Goal: Information Seeking & Learning: Check status

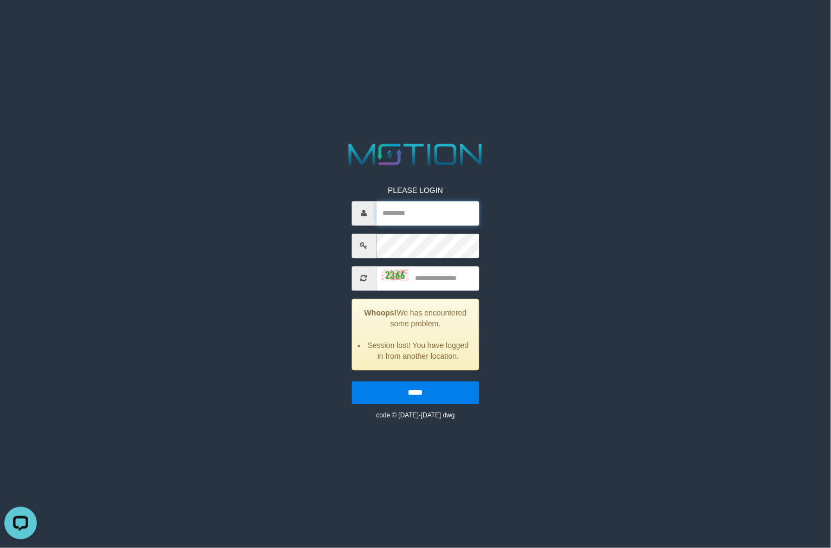
drag, startPoint x: 413, startPoint y: 213, endPoint x: 409, endPoint y: 200, distance: 13.0
click at [413, 213] on input "text" at bounding box center [427, 213] width 103 height 24
paste input "*******"
type input "*******"
click at [423, 273] on input "text" at bounding box center [427, 278] width 103 height 24
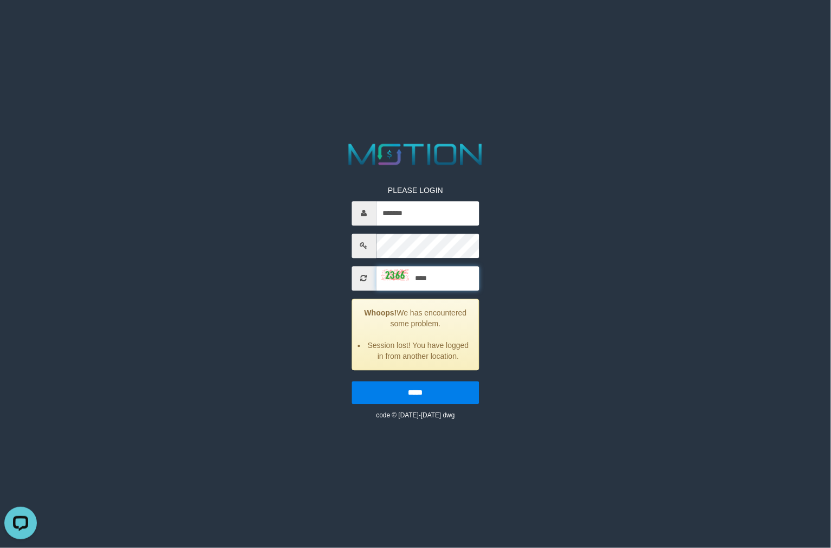
type input "****"
click at [352, 381] on input "*****" at bounding box center [416, 392] width 128 height 23
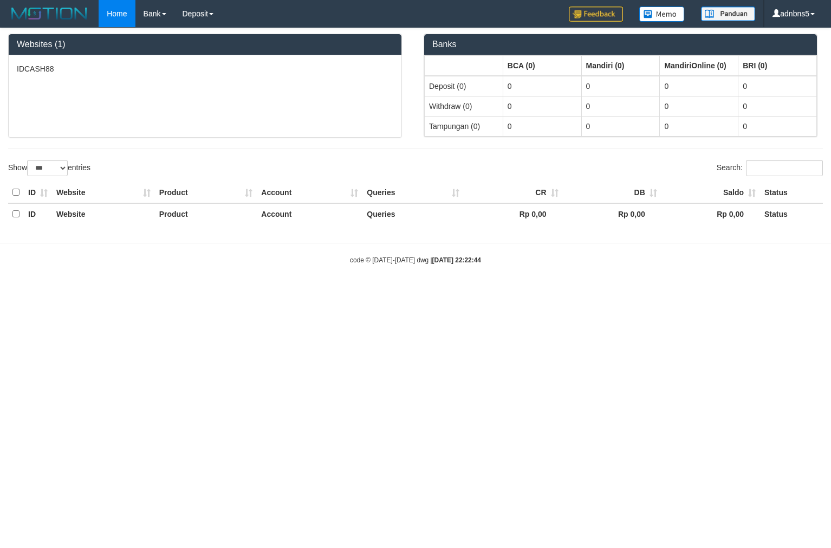
select select "***"
click at [204, 37] on link "PGA History" at bounding box center [218, 37] width 86 height 14
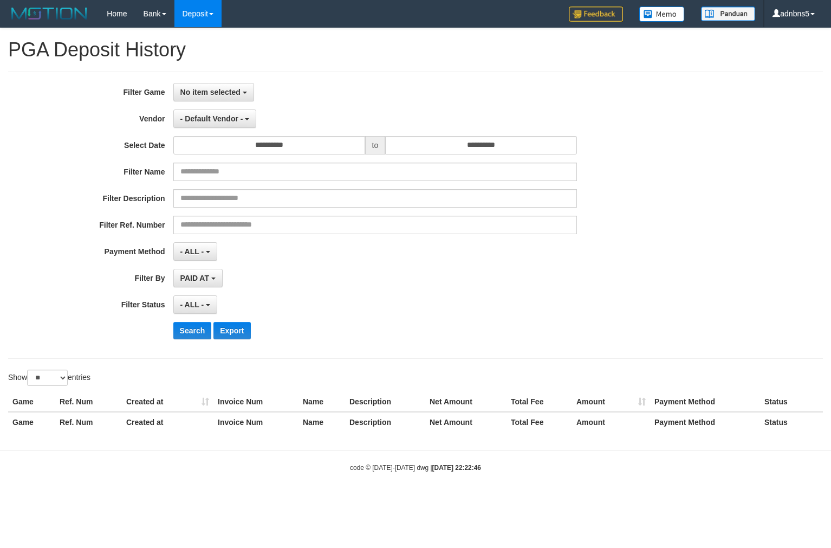
select select
select select "**"
click at [212, 95] on span "No item selected" at bounding box center [210, 92] width 60 height 9
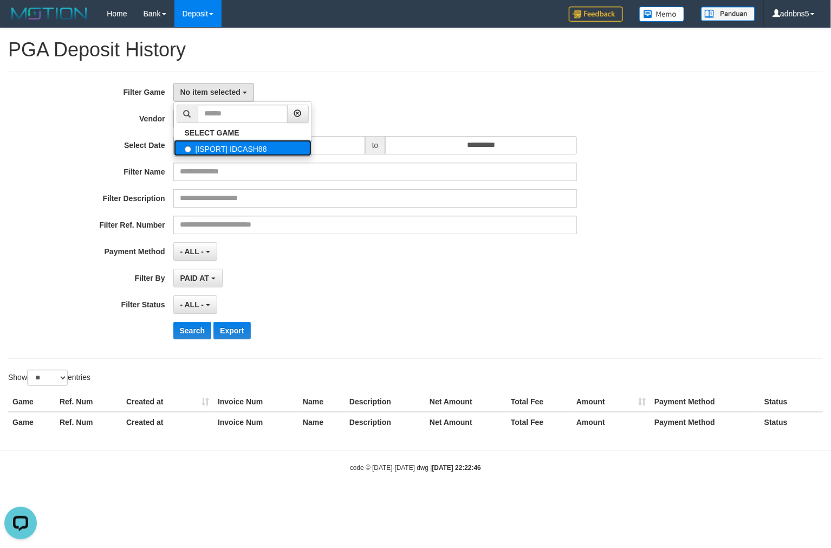
click at [226, 148] on label "[ISPORT] IDCASH88" at bounding box center [243, 148] width 138 height 16
select select "***"
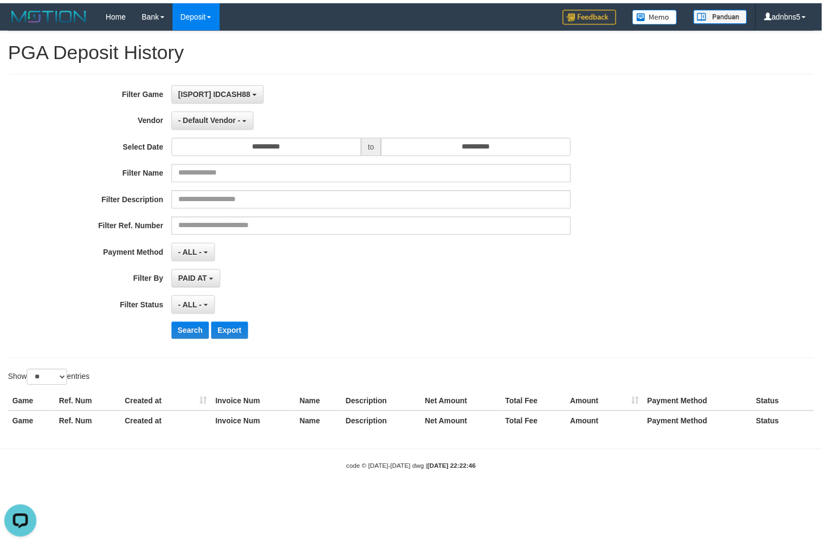
scroll to position [9, 0]
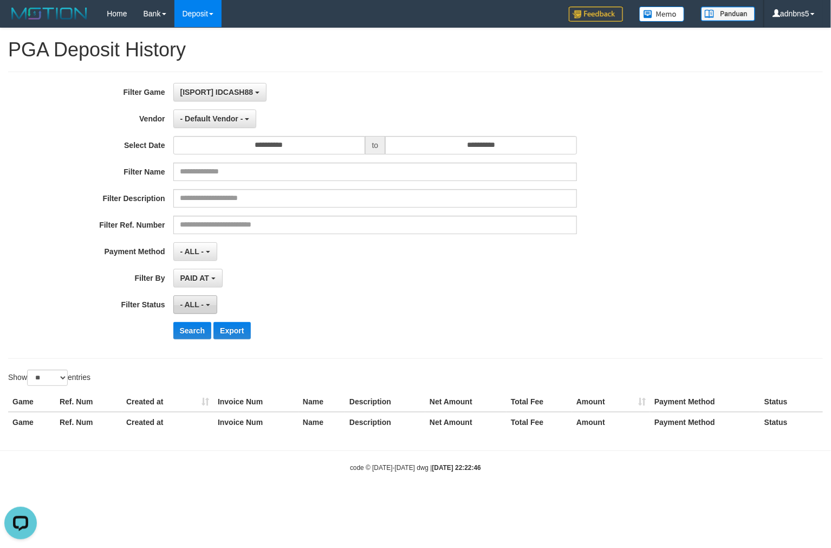
click at [185, 307] on span "- ALL -" at bounding box center [192, 304] width 24 height 9
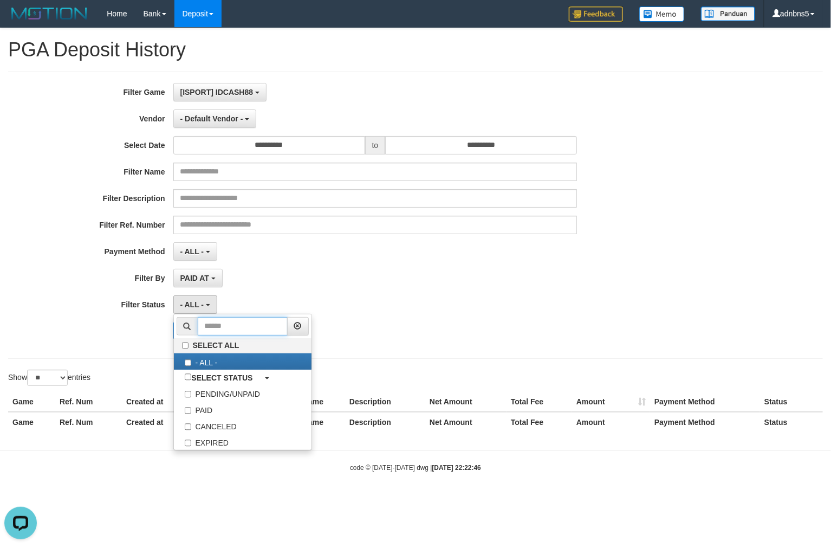
click at [236, 329] on input "text" at bounding box center [243, 326] width 90 height 18
click at [278, 277] on div "PAID AT PAID AT CREATED AT" at bounding box center [375, 278] width 404 height 18
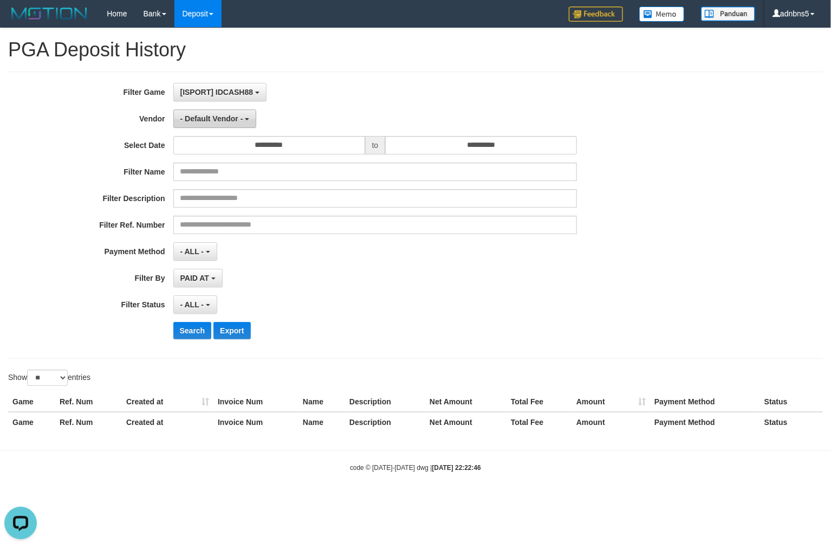
click at [217, 125] on button "- Default Vendor -" at bounding box center [214, 118] width 83 height 18
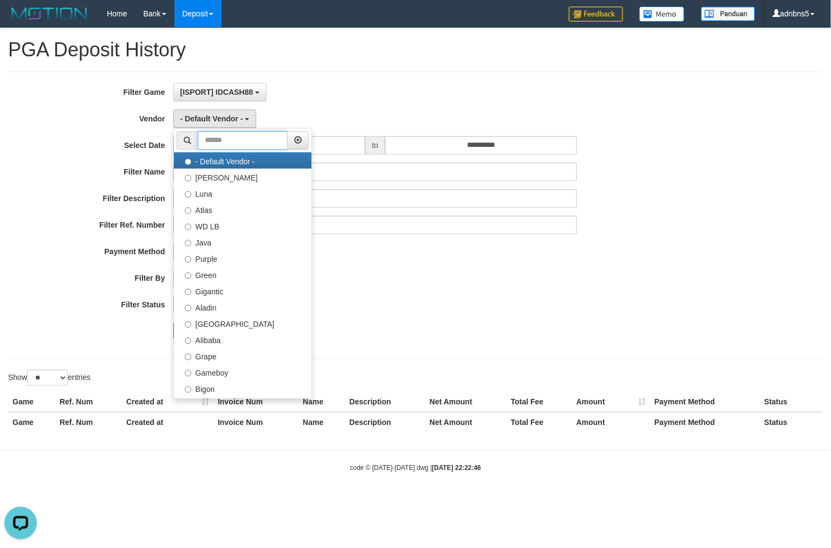
click at [261, 140] on input "text" at bounding box center [243, 140] width 90 height 18
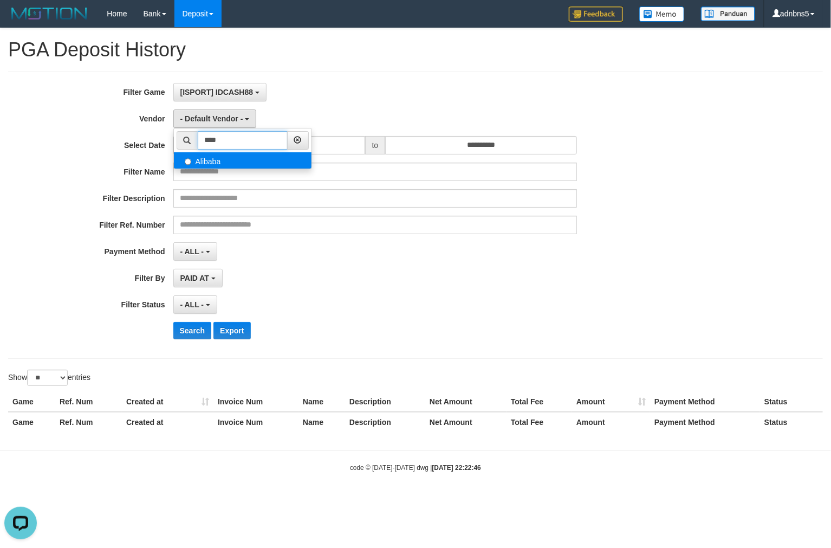
type input "****"
click at [242, 164] on label "Alibaba" at bounding box center [243, 160] width 138 height 16
select select "**********"
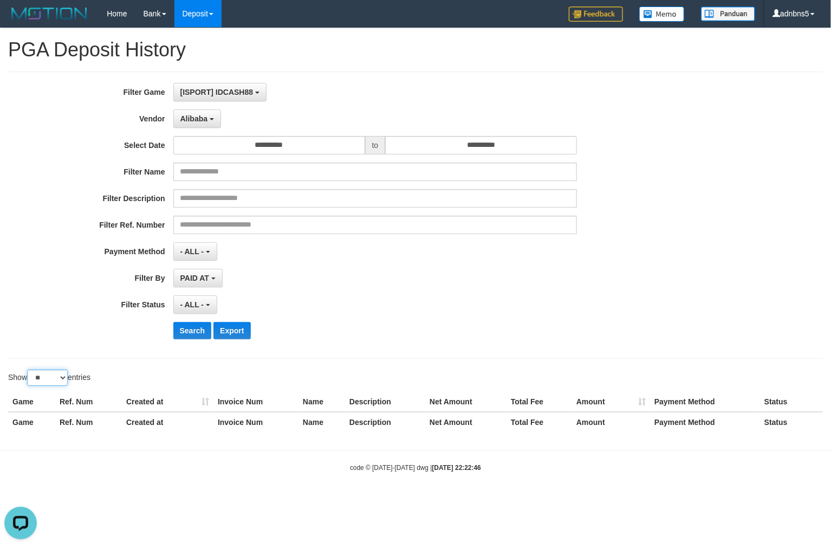
click at [42, 383] on select "** ** ** ***" at bounding box center [47, 377] width 41 height 16
select select "**"
click at [29, 370] on select "** ** ** ***" at bounding box center [47, 377] width 41 height 16
click at [188, 336] on button "Search" at bounding box center [192, 330] width 38 height 17
click at [196, 331] on button "Search" at bounding box center [192, 330] width 38 height 17
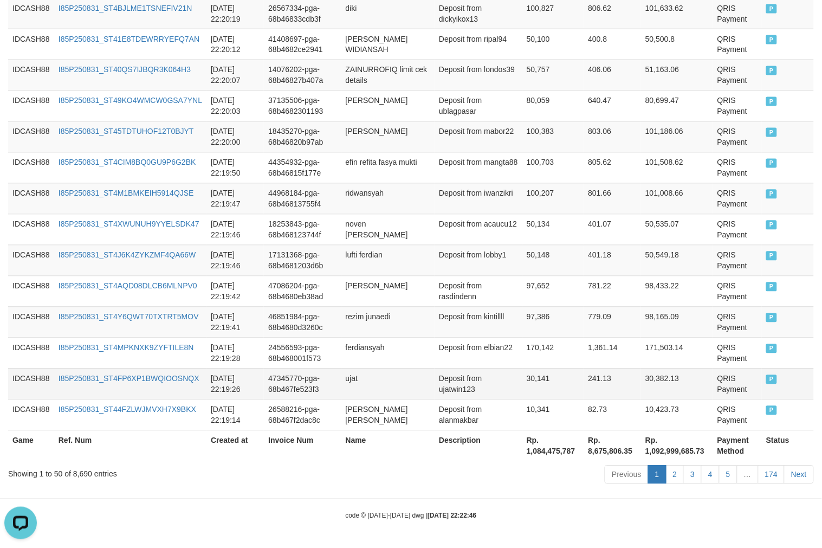
scroll to position [1538, 0]
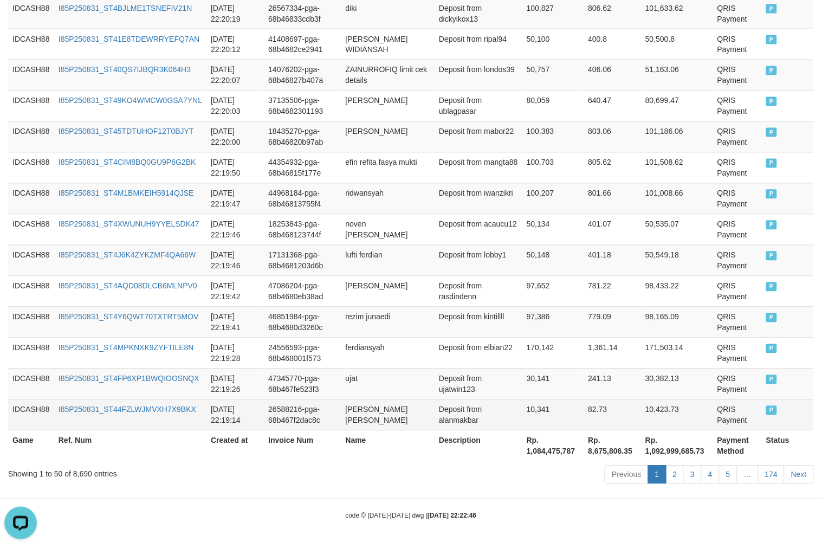
click at [715, 420] on td "QRIS Payment" at bounding box center [737, 414] width 49 height 31
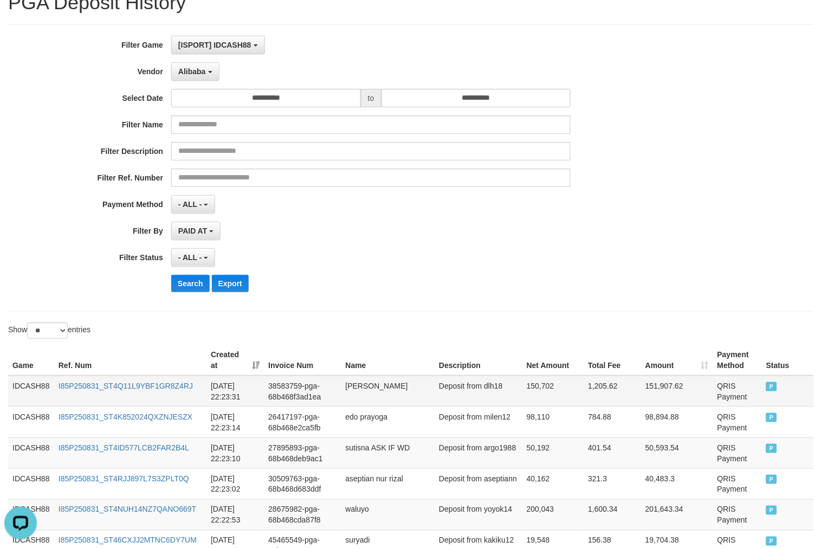
scroll to position [160, 0]
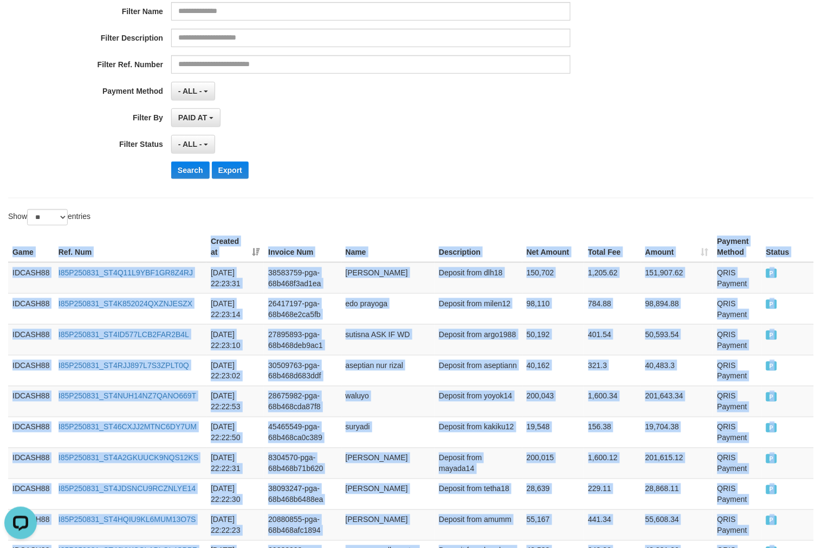
click at [13, 255] on th "Game" at bounding box center [31, 246] width 46 height 31
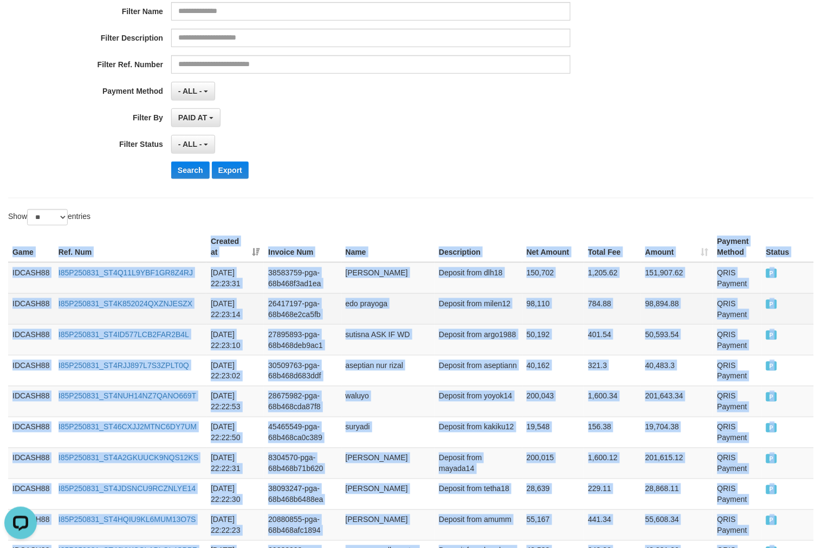
copy table "Game Ref. Num Created at Invoice Num Name Description Net Amount Total Fee Amou…"
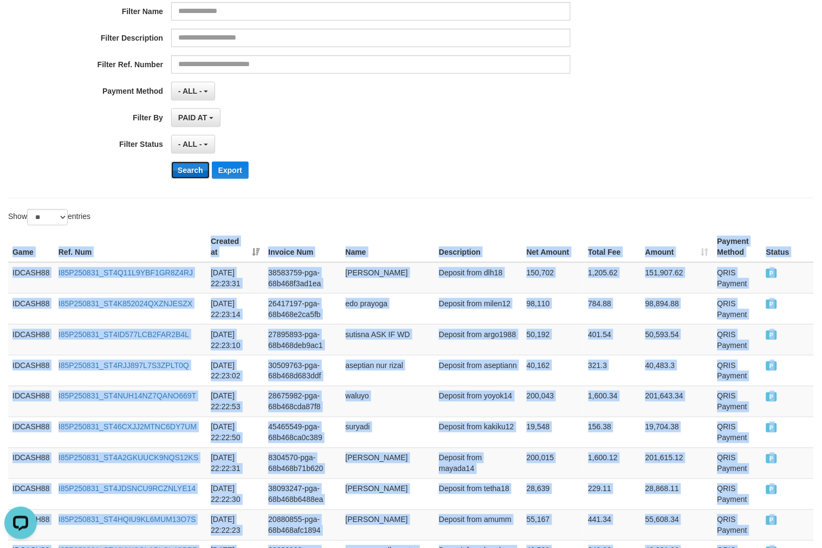
click at [195, 174] on button "Search" at bounding box center [190, 169] width 38 height 17
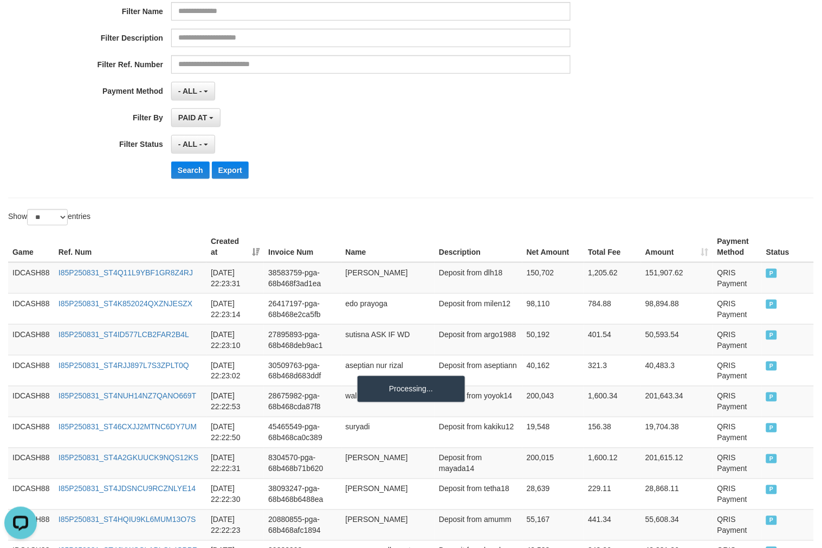
click at [628, 166] on div "Search Export" at bounding box center [427, 169] width 513 height 17
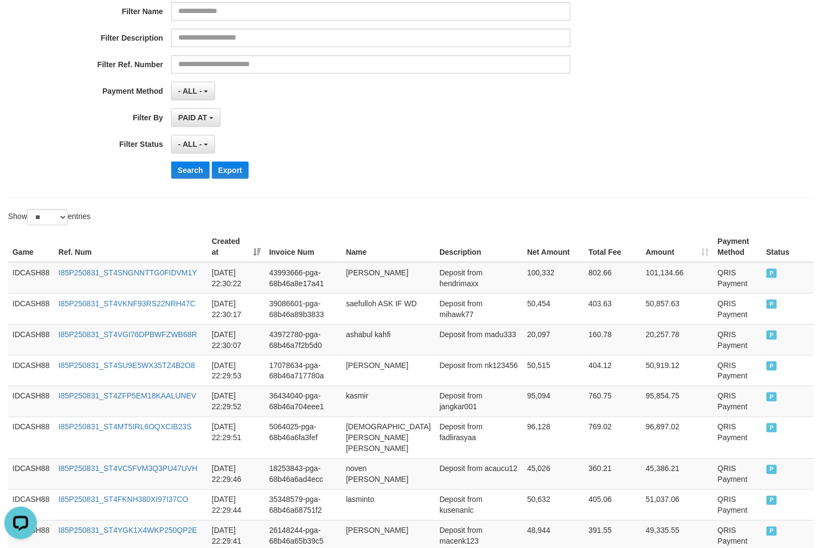
scroll to position [1189, 0]
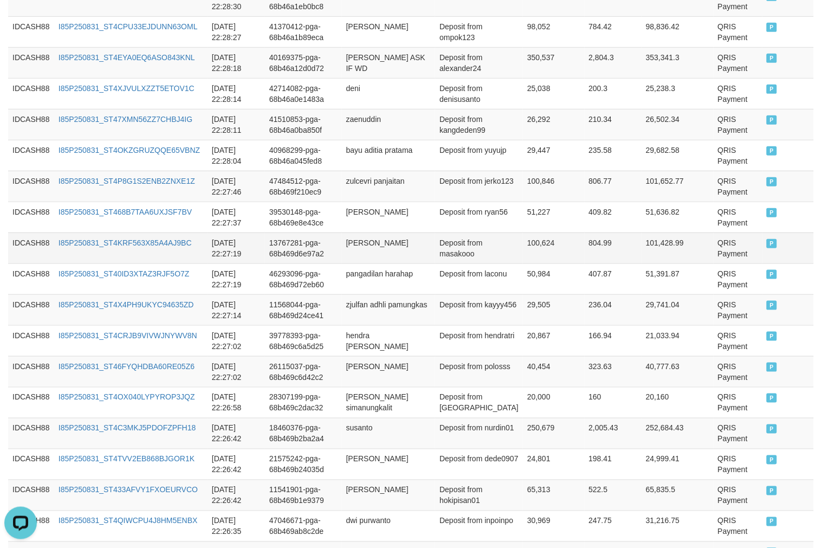
click at [713, 232] on td "QRIS Payment" at bounding box center [737, 247] width 49 height 31
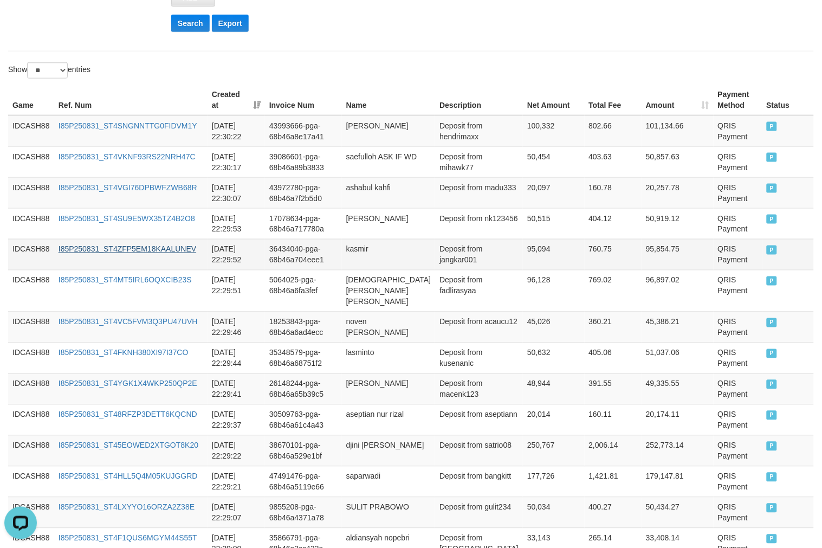
scroll to position [226, 0]
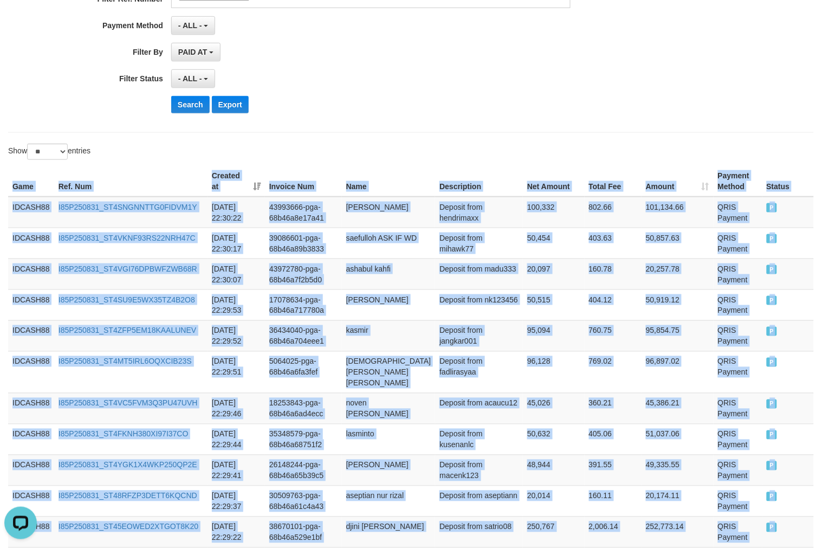
click at [12, 185] on th "Game" at bounding box center [31, 181] width 46 height 31
copy table "Game Ref. Num Created at Invoice Num Name Description Net Amount Total Fee Amou…"
click at [193, 104] on button "Search" at bounding box center [190, 104] width 38 height 17
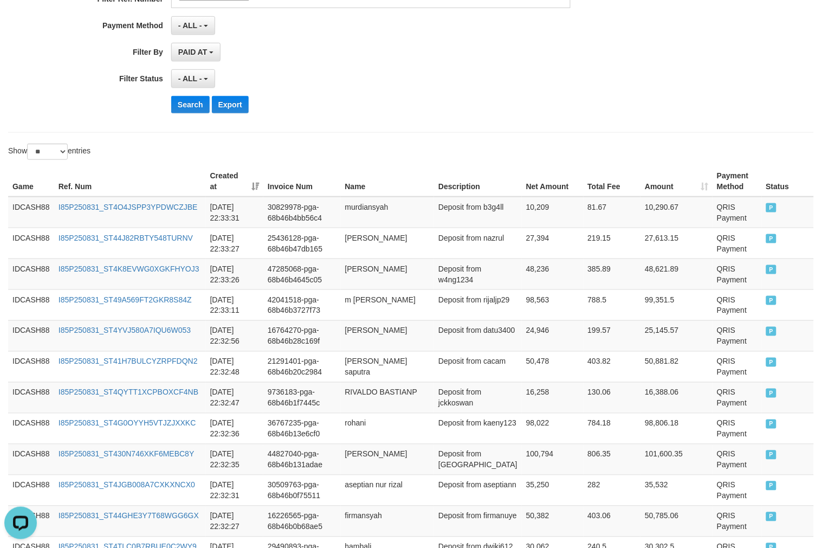
click at [323, 144] on div "Show ** ** ** *** entries" at bounding box center [205, 153] width 395 height 19
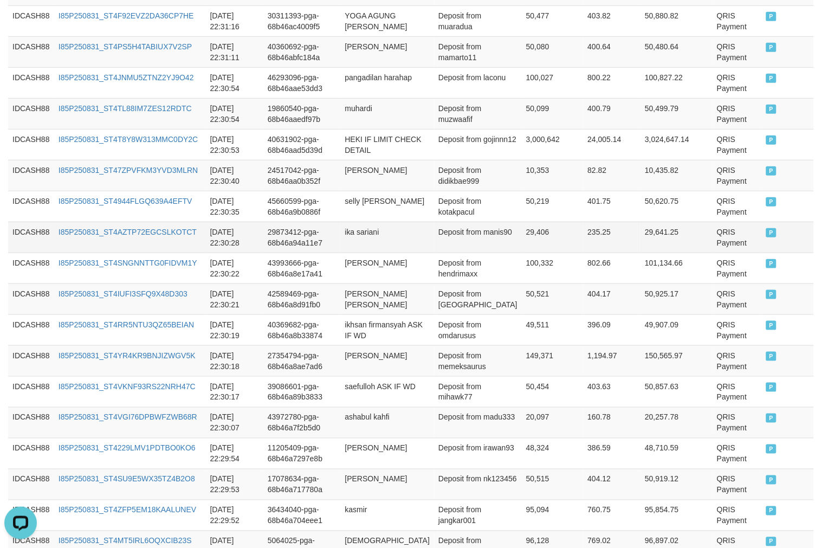
click at [715, 242] on td "QRIS Payment" at bounding box center [736, 237] width 49 height 31
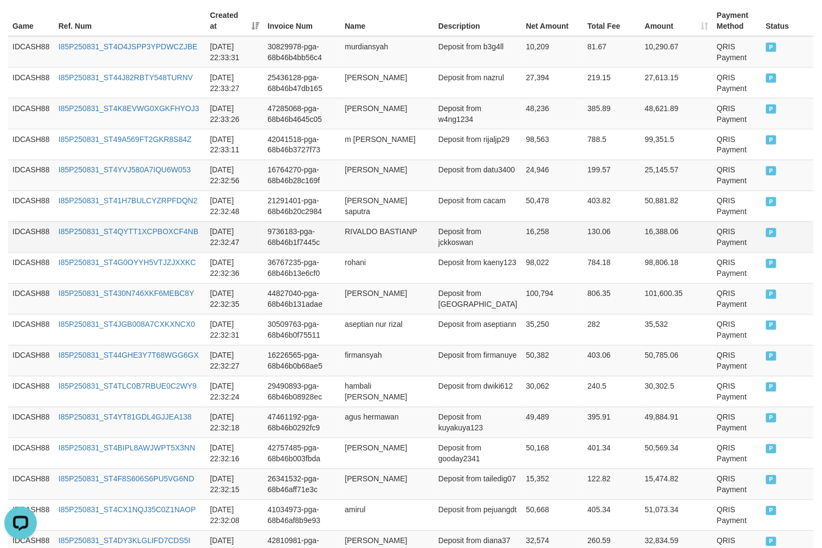
scroll to position [226, 0]
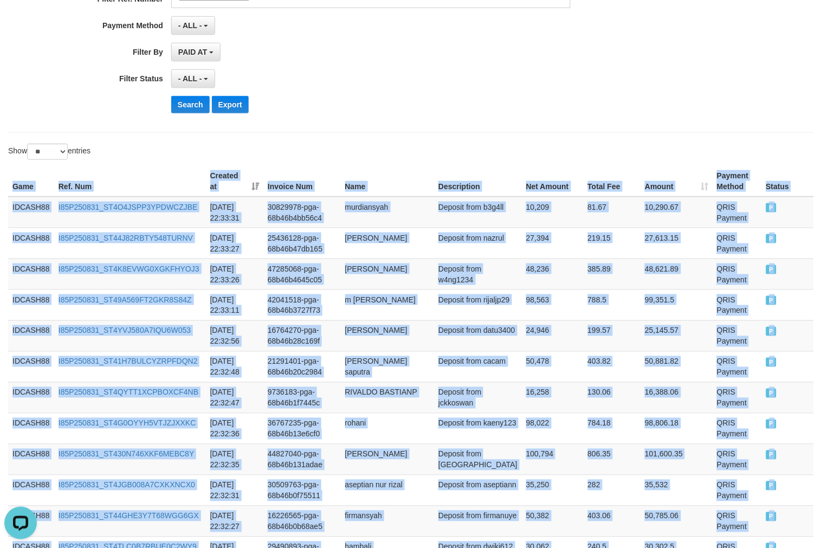
click at [14, 185] on th "Game" at bounding box center [31, 181] width 46 height 31
copy table "Game Ref. Num Created at Invoice Num Name Description Net Amount Total Fee Amou…"
click at [199, 106] on button "Search" at bounding box center [190, 104] width 38 height 17
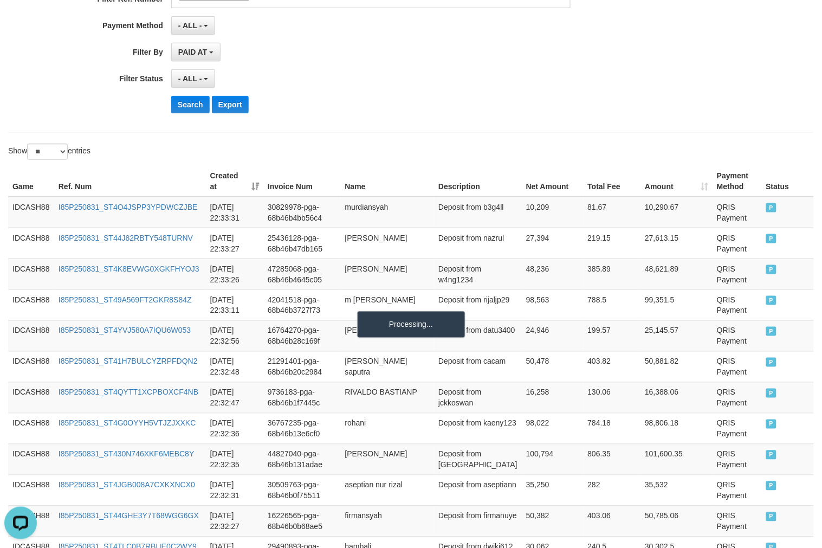
click at [493, 99] on div "Search Export" at bounding box center [427, 104] width 513 height 17
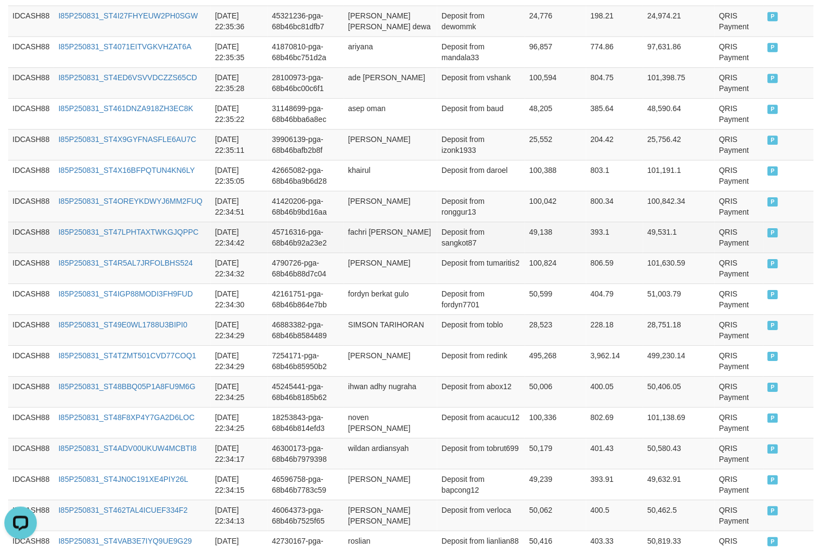
click at [719, 237] on td "QRIS Payment" at bounding box center [738, 237] width 48 height 31
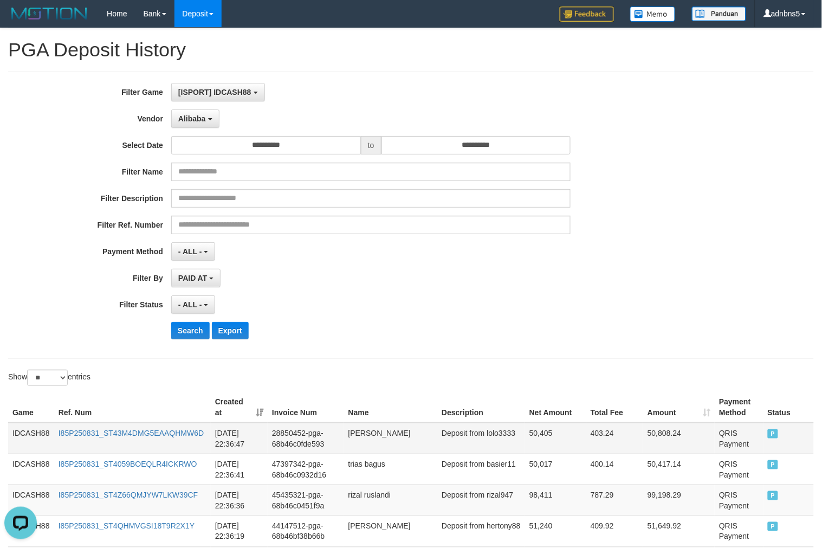
scroll to position [240, 0]
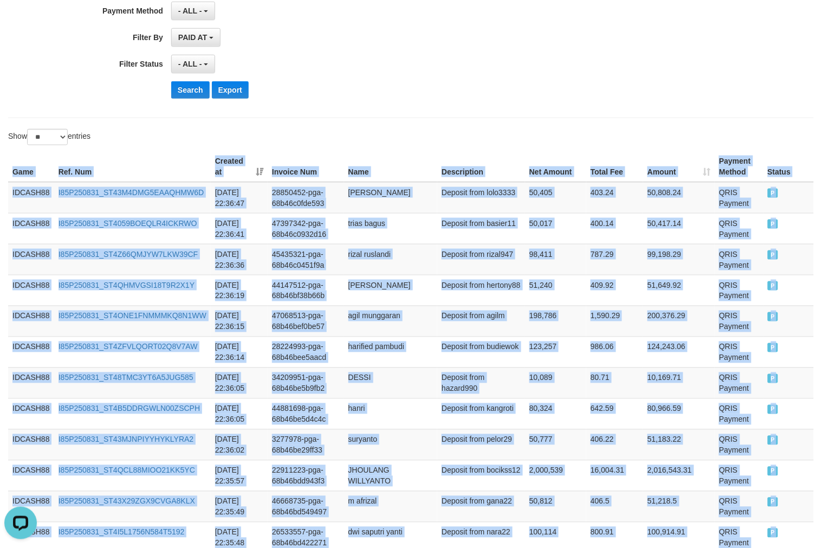
click at [12, 168] on th "Game" at bounding box center [31, 166] width 46 height 31
copy table "Game Ref. Num Created at Invoice Num Name Description Net Amount Total Fee Amou…"
click at [191, 90] on button "Search" at bounding box center [190, 89] width 38 height 17
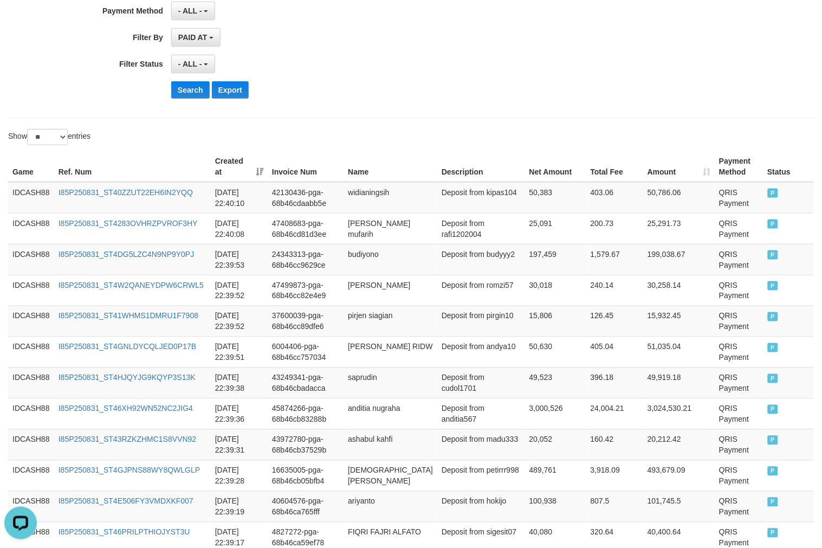
click at [181, 88] on button "Search" at bounding box center [190, 89] width 38 height 17
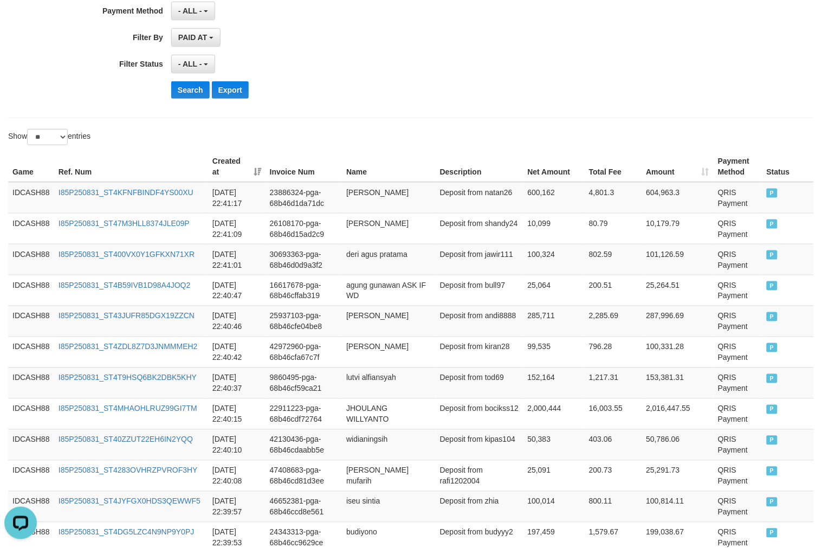
click at [464, 130] on div "Show ** ** ** *** entries" at bounding box center [411, 138] width 822 height 19
click at [724, 440] on td "QRIS Payment" at bounding box center [737, 444] width 49 height 31
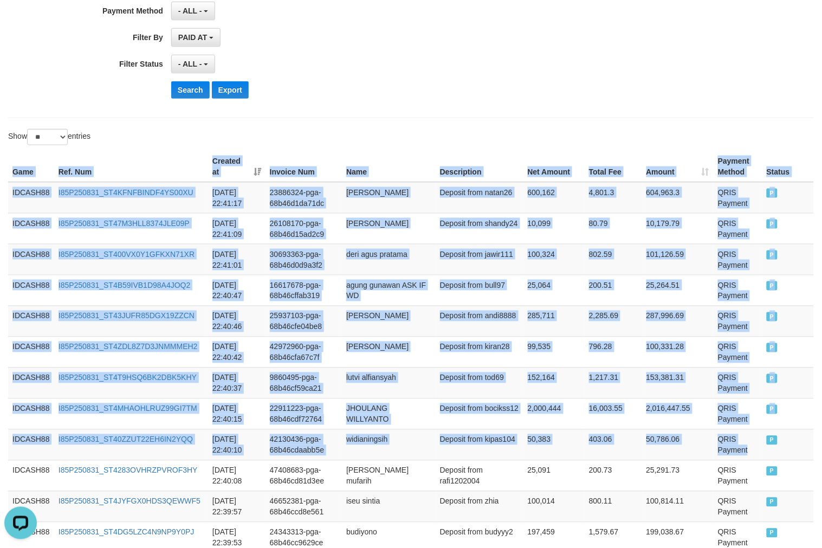
click at [12, 172] on th "Game" at bounding box center [31, 166] width 46 height 31
copy table "Game Ref. Num Created at Invoice Num Name Description Net Amount Total Fee Amou…"
click at [197, 93] on button "Search" at bounding box center [190, 89] width 38 height 17
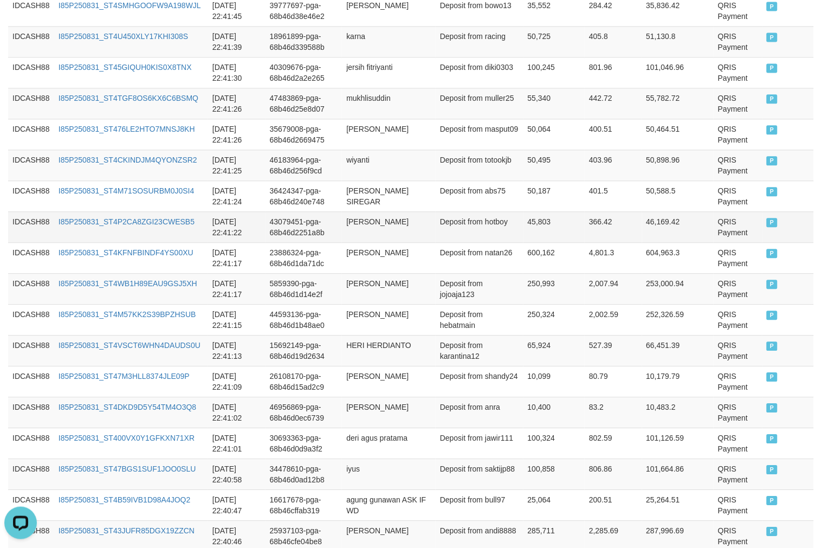
click at [718, 238] on td "QRIS Payment" at bounding box center [737, 226] width 49 height 31
click at [718, 237] on td "QRIS Payment" at bounding box center [737, 226] width 49 height 31
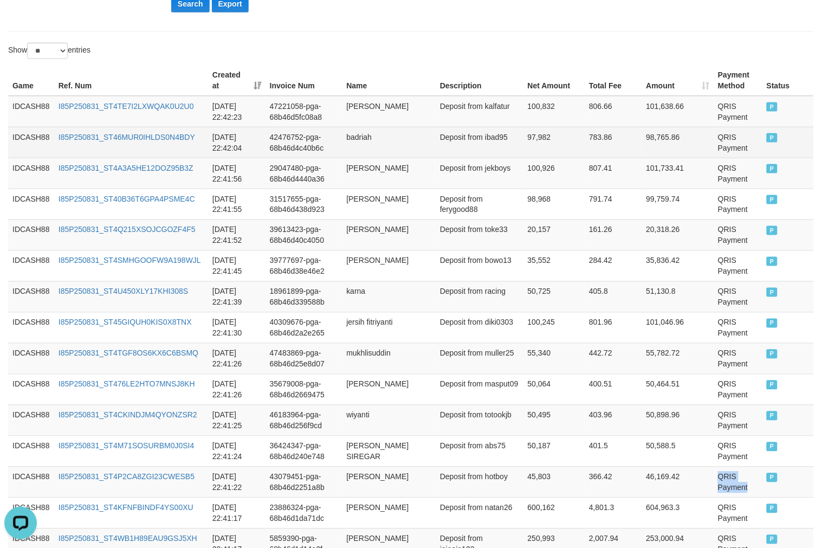
scroll to position [341, 0]
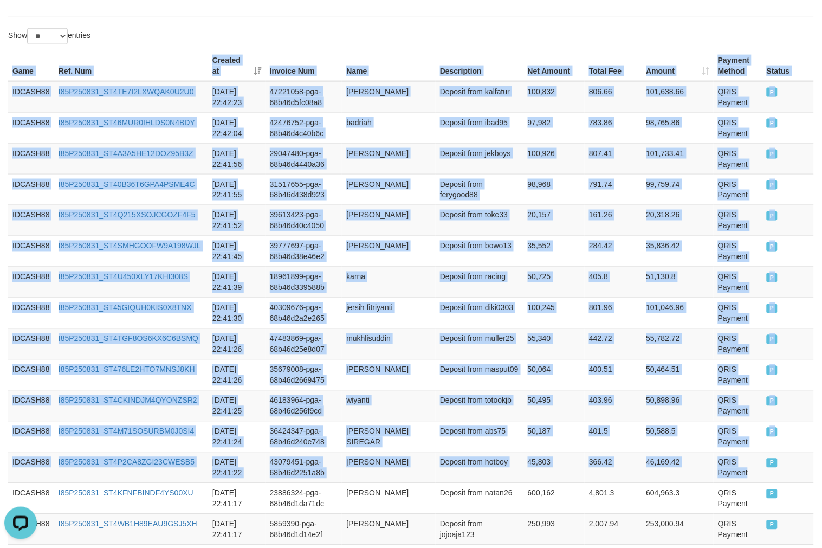
click at [11, 76] on th "Game" at bounding box center [31, 65] width 46 height 31
copy table "Game Ref. Num Created at Invoice Num Name Description Net Amount Total Fee Amou…"
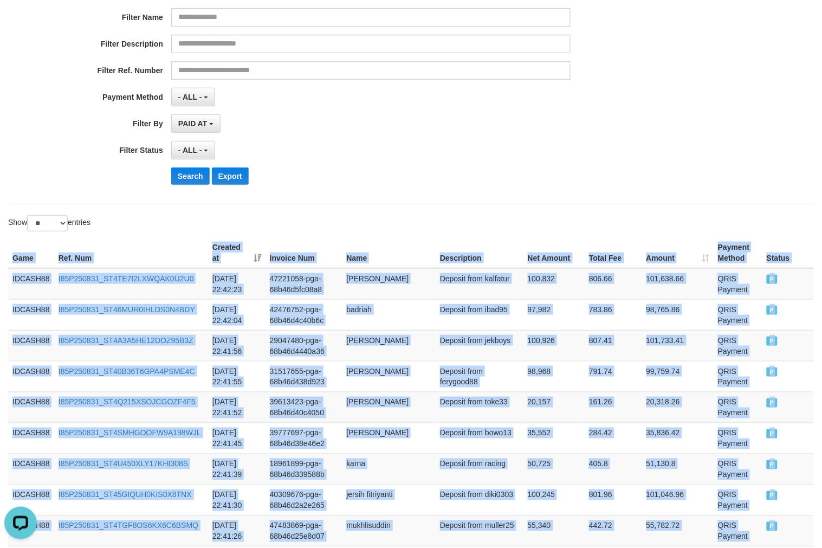
scroll to position [100, 0]
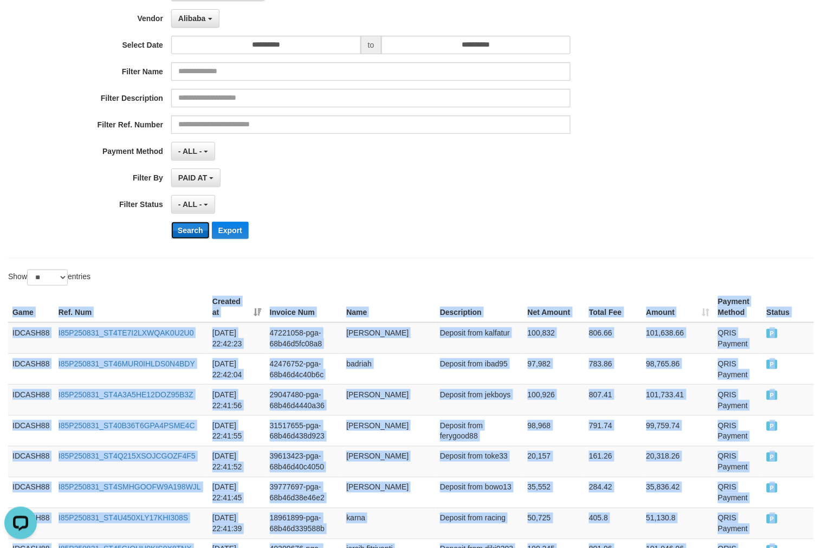
click at [188, 225] on button "Search" at bounding box center [190, 230] width 38 height 17
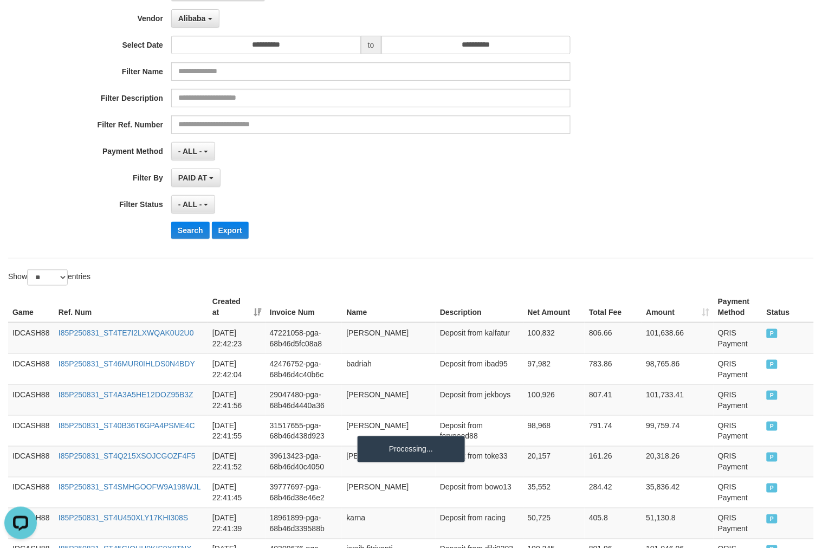
drag, startPoint x: 394, startPoint y: 239, endPoint x: 34, endPoint y: 261, distance: 360.3
click at [393, 239] on div "**********" at bounding box center [342, 115] width 685 height 264
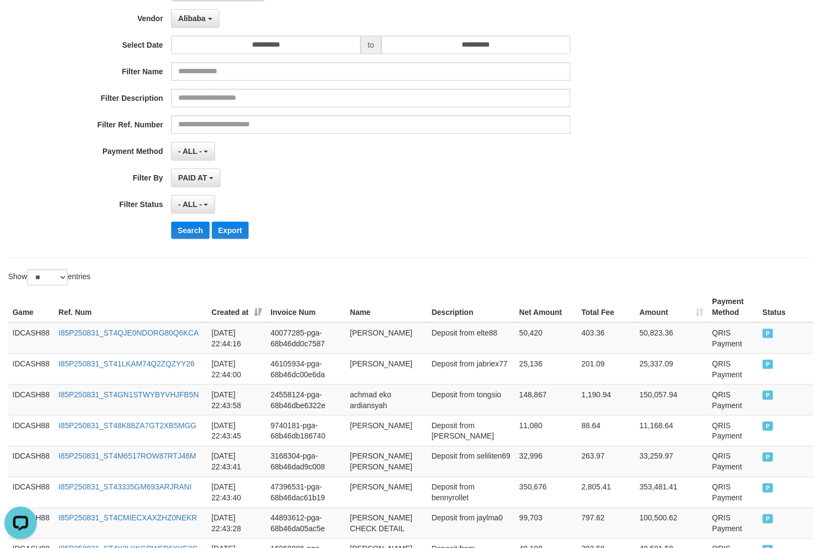
click at [342, 174] on div "PAID AT PAID AT CREATED AT" at bounding box center [370, 177] width 399 height 18
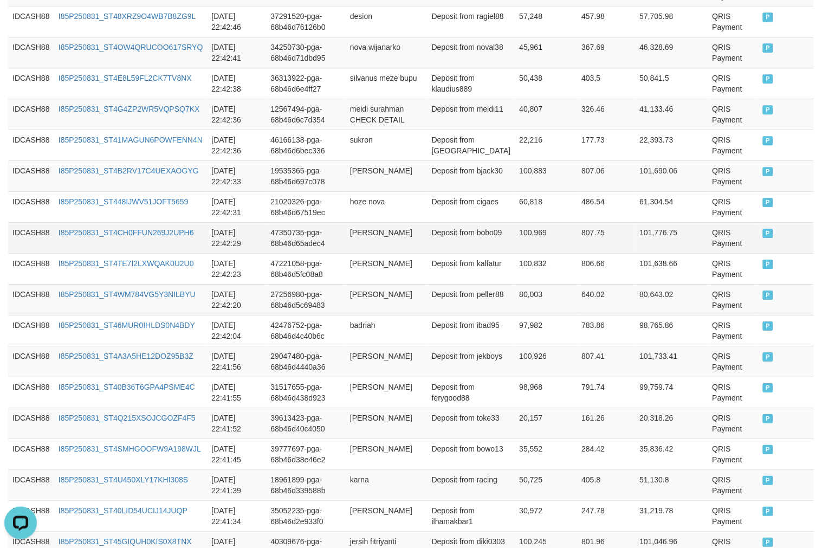
click at [716, 227] on td "QRIS Payment" at bounding box center [733, 237] width 50 height 31
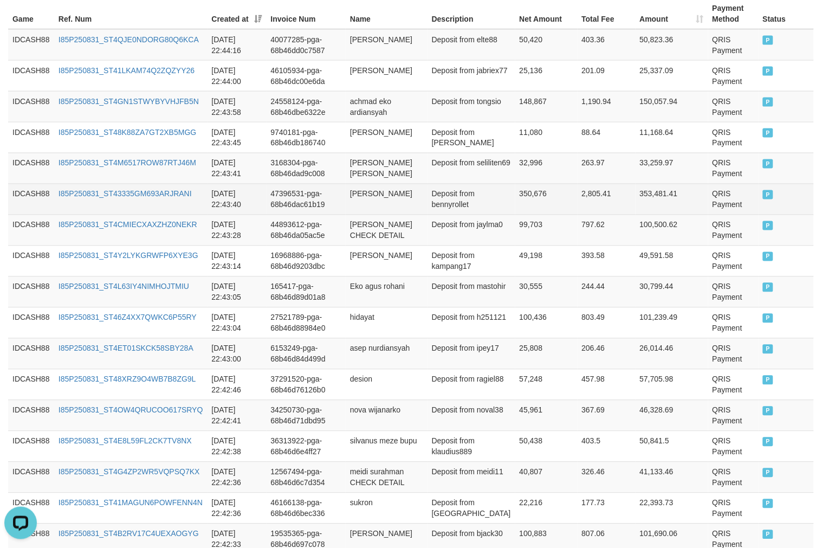
scroll to position [195, 0]
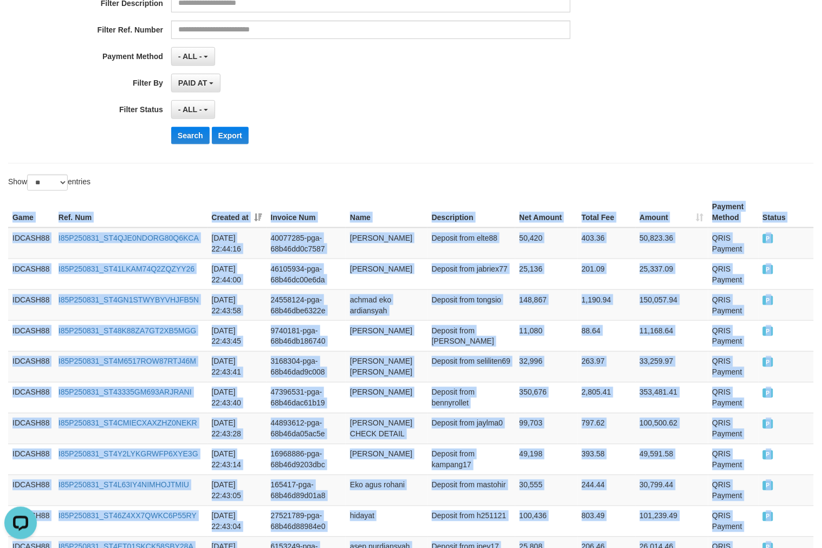
click at [10, 218] on th "Game" at bounding box center [31, 212] width 46 height 31
copy table "Game Ref. Num Created at Invoice Num Name Description Net Amount Total Fee Amou…"
click at [186, 136] on button "Search" at bounding box center [190, 135] width 38 height 17
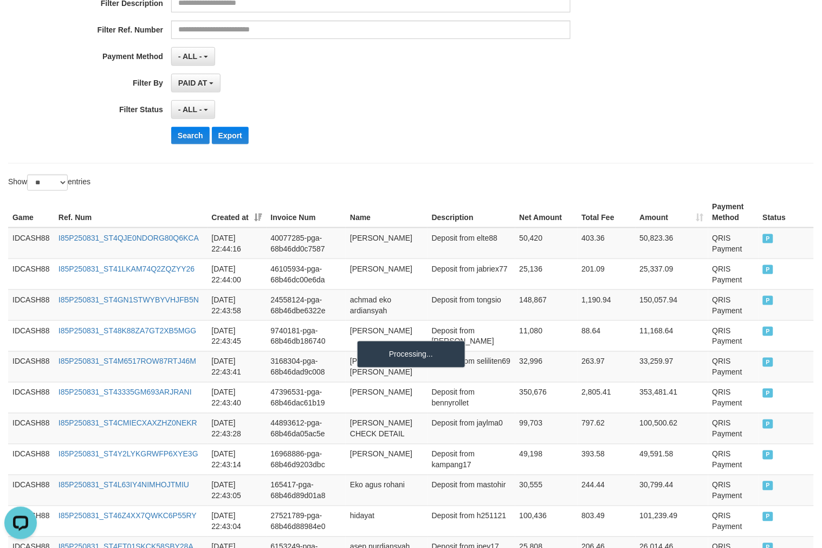
click at [428, 135] on div "Search Export" at bounding box center [427, 135] width 513 height 17
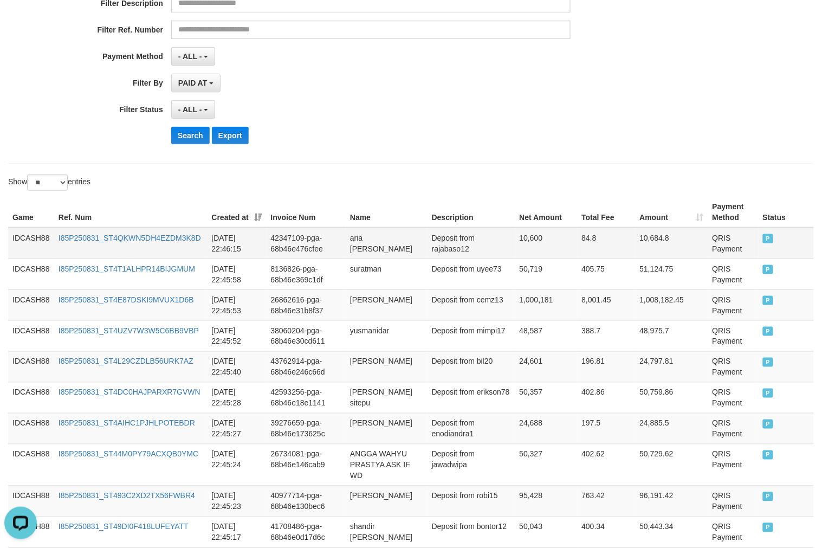
drag, startPoint x: 475, startPoint y: 257, endPoint x: 466, endPoint y: 279, distance: 24.5
click at [474, 257] on td "Deposit from rajabaso12" at bounding box center [471, 242] width 88 height 31
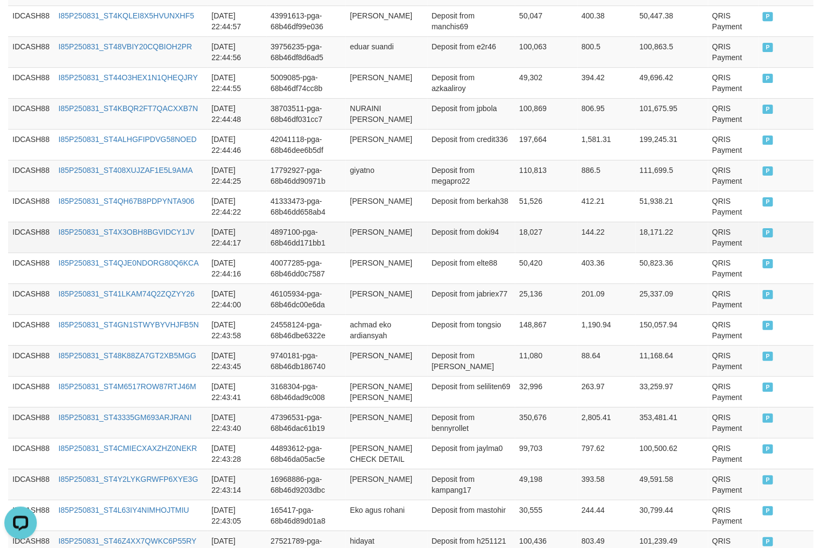
click at [713, 241] on td "QRIS Payment" at bounding box center [733, 237] width 50 height 31
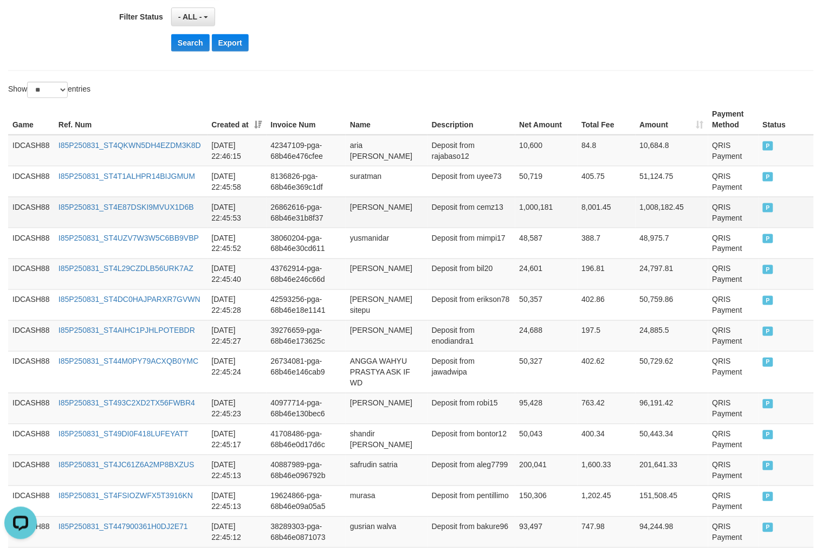
scroll to position [249, 0]
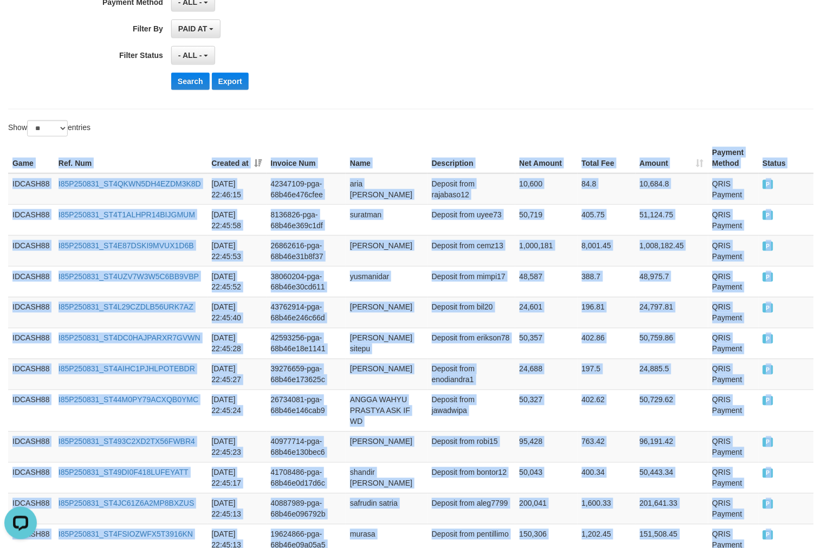
copy table "Game Ref. Num Created at Invoice Num Name Description Net Amount Total Fee Amou…"
click at [186, 82] on button "Search" at bounding box center [190, 81] width 38 height 17
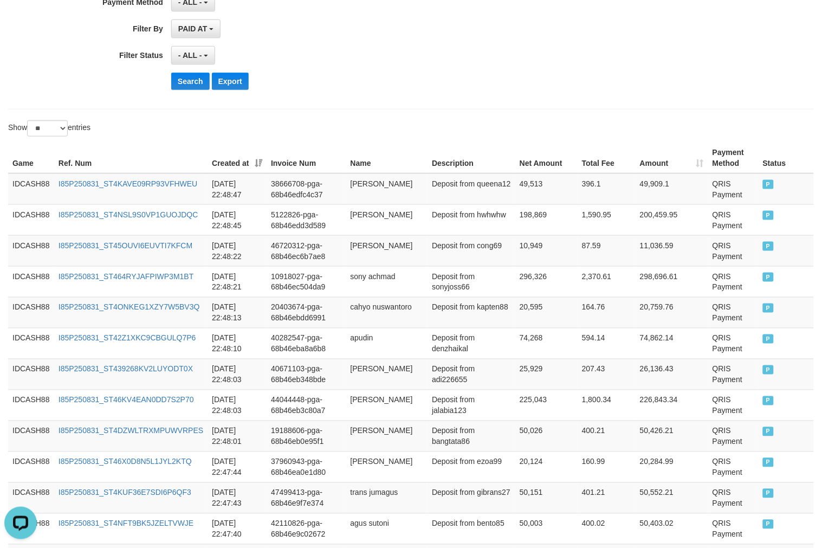
click at [359, 133] on div "Show ** ** ** *** entries" at bounding box center [205, 129] width 395 height 19
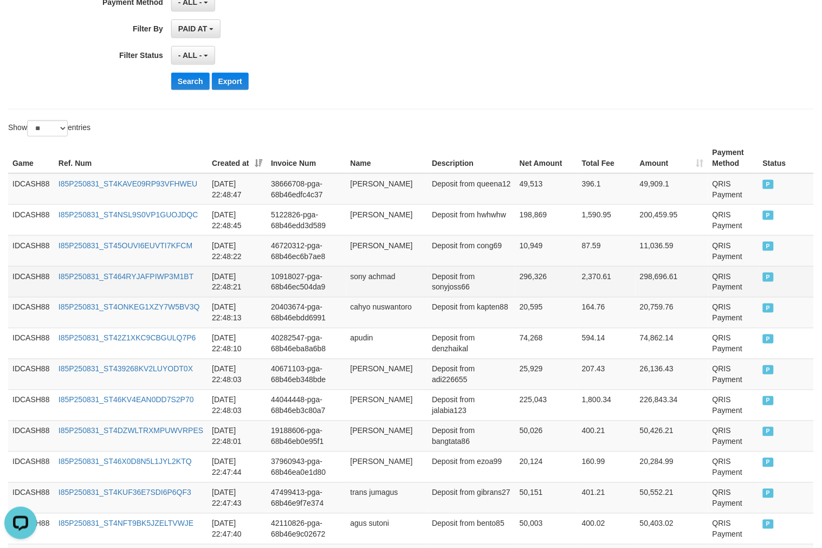
click at [727, 279] on td "QRIS Payment" at bounding box center [733, 281] width 50 height 31
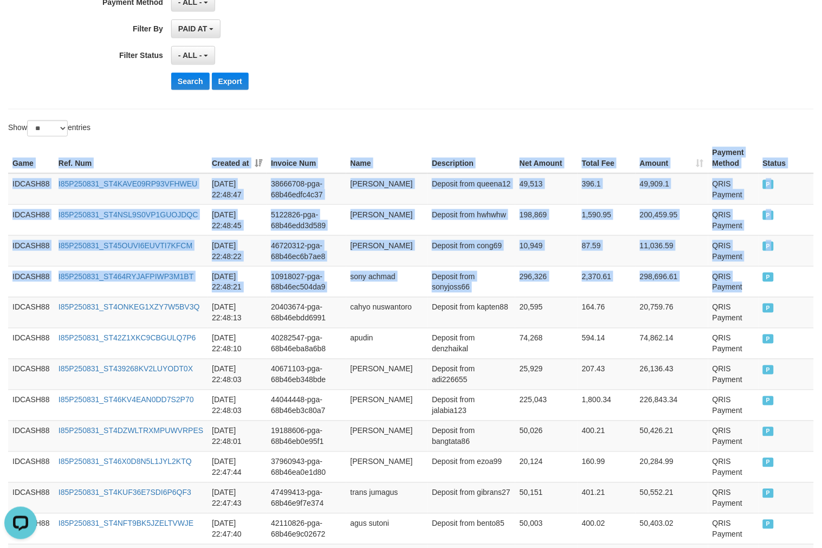
click at [11, 159] on th "Game" at bounding box center [31, 157] width 46 height 31
copy table "Game Ref. Num Created at Invoice Num Name Description Net Amount Total Fee Amou…"
click at [181, 84] on button "Search" at bounding box center [190, 81] width 38 height 17
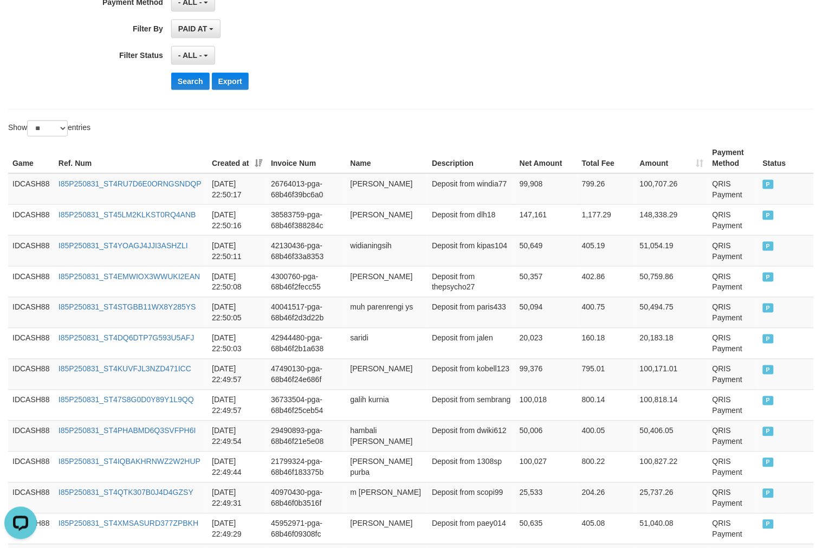
click at [469, 125] on div "Show ** ** ** *** entries" at bounding box center [411, 129] width 822 height 19
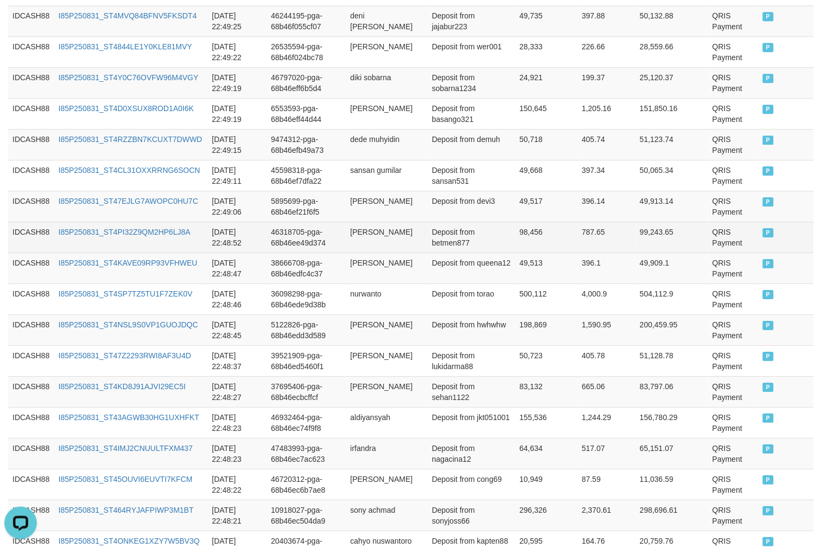
click at [708, 235] on td "QRIS Payment" at bounding box center [733, 237] width 50 height 31
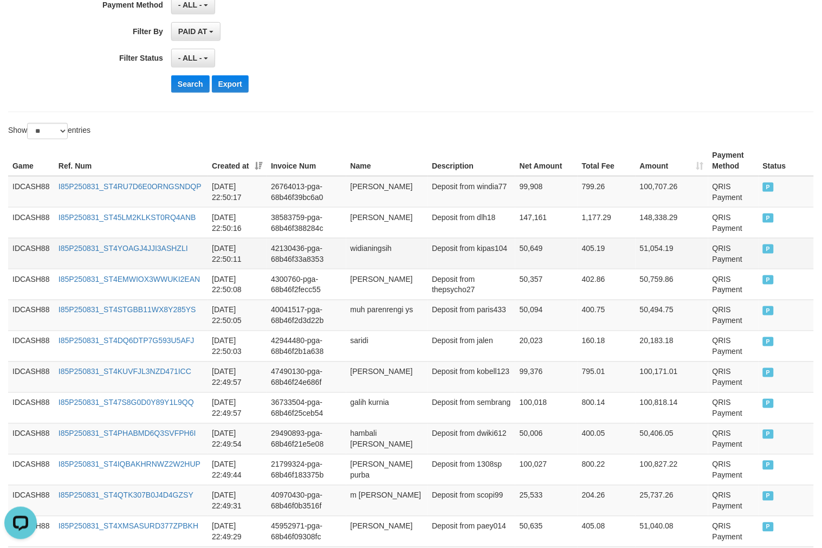
scroll to position [306, 0]
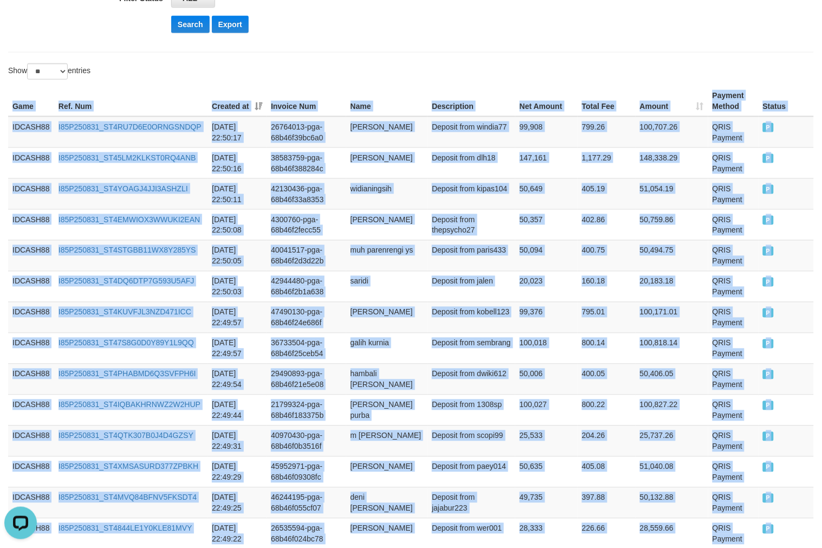
click at [9, 109] on th "Game" at bounding box center [31, 101] width 46 height 31
copy table "Game Ref. Num Created at Invoice Num Name Description Net Amount Total Fee Amou…"
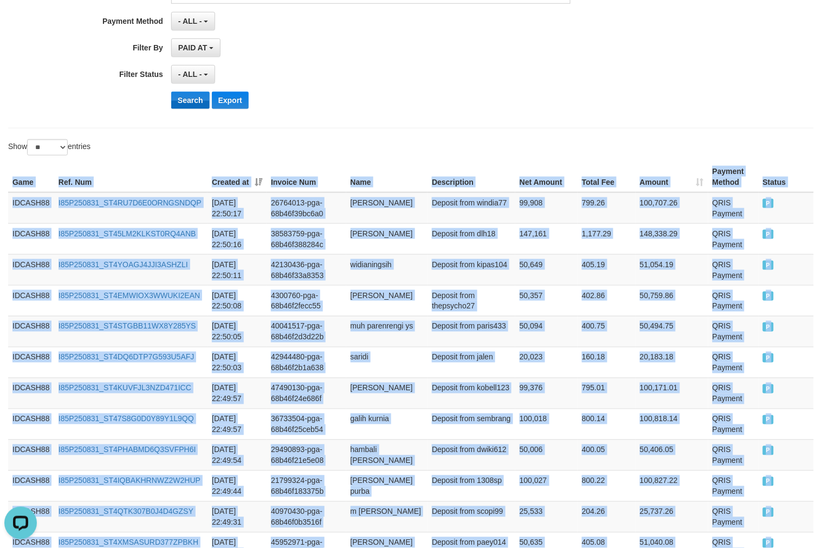
scroll to position [226, 0]
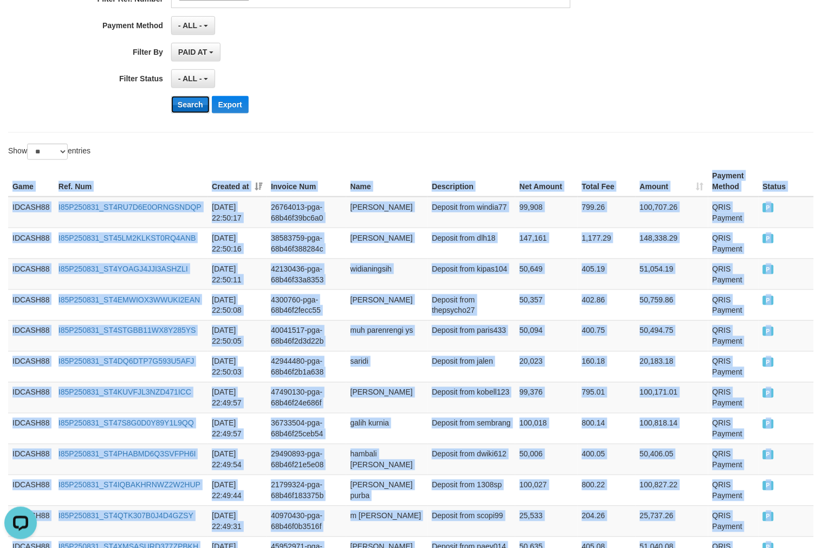
click at [190, 103] on button "Search" at bounding box center [190, 104] width 38 height 17
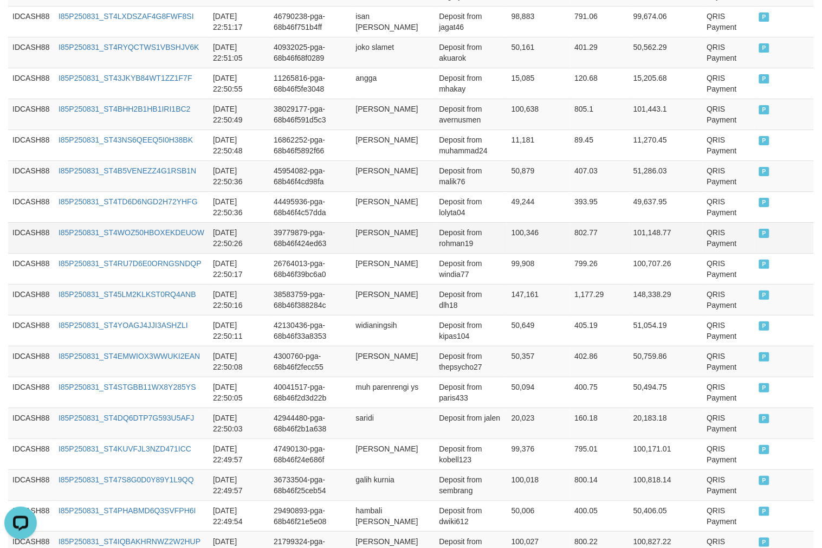
click at [720, 244] on td "QRIS Payment" at bounding box center [728, 237] width 52 height 31
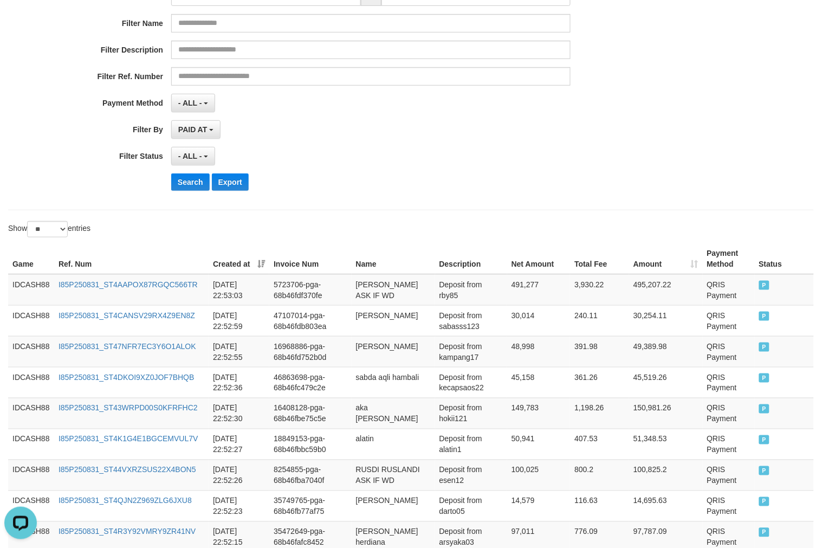
scroll to position [139, 0]
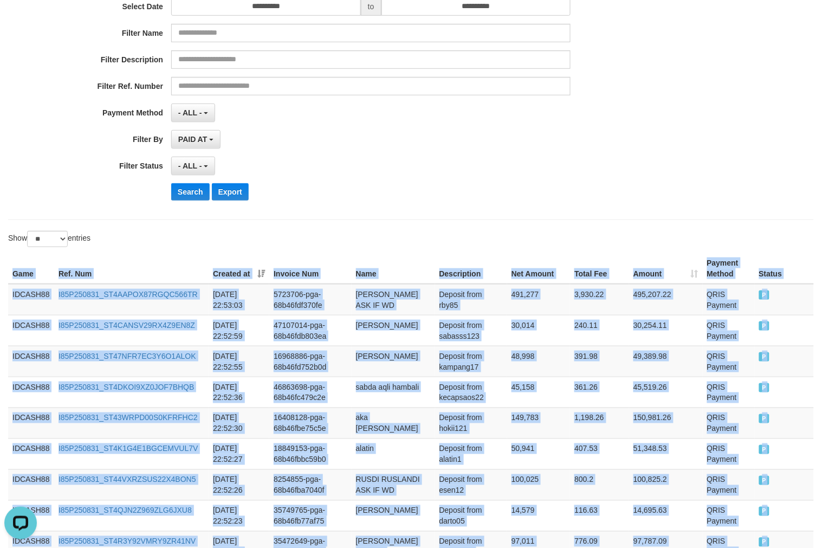
click at [17, 271] on th "Game" at bounding box center [31, 268] width 46 height 31
click at [181, 192] on button "Search" at bounding box center [190, 191] width 38 height 17
click at [197, 191] on button "Search" at bounding box center [190, 191] width 38 height 17
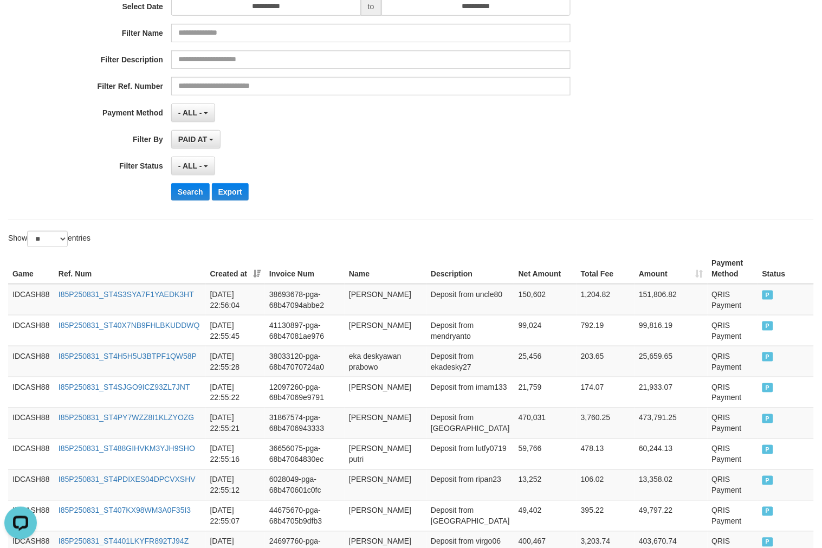
click at [486, 180] on div "**********" at bounding box center [342, 76] width 685 height 264
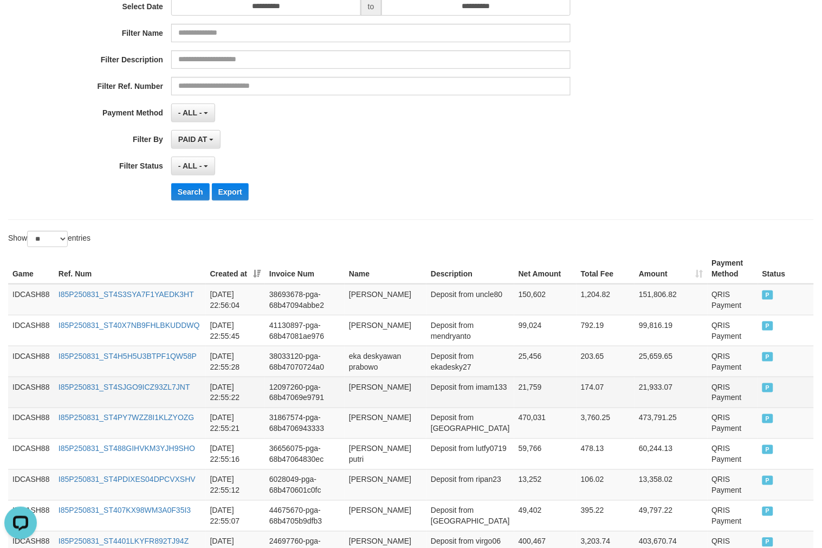
click at [726, 392] on td "QRIS Payment" at bounding box center [732, 391] width 50 height 31
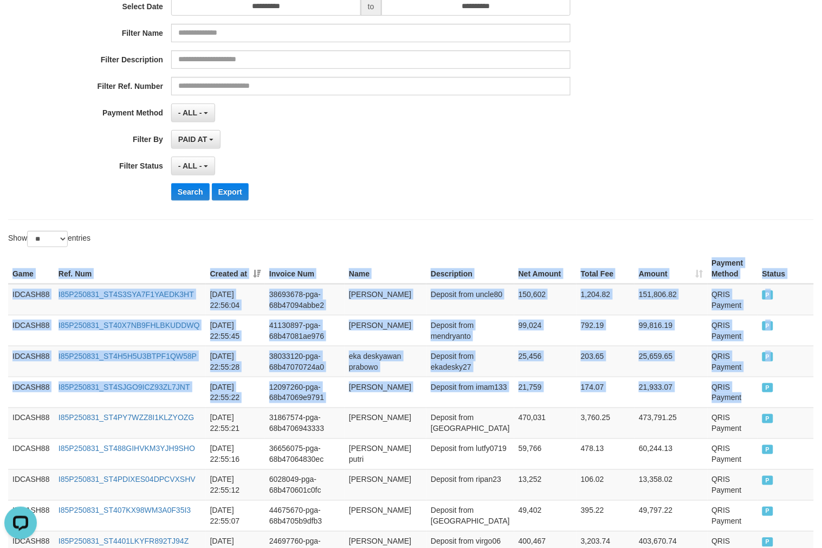
click at [12, 266] on th "Game" at bounding box center [31, 268] width 46 height 31
click at [182, 197] on button "Search" at bounding box center [190, 191] width 38 height 17
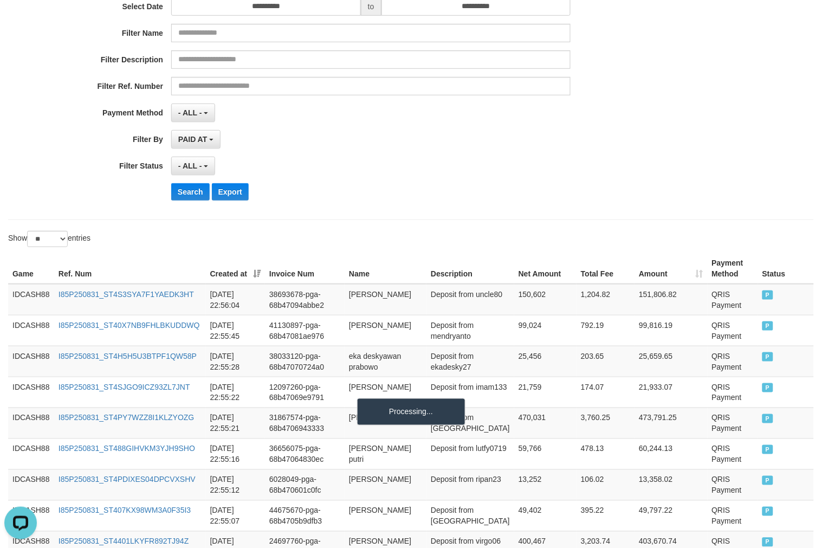
click at [458, 180] on div "**********" at bounding box center [342, 76] width 685 height 264
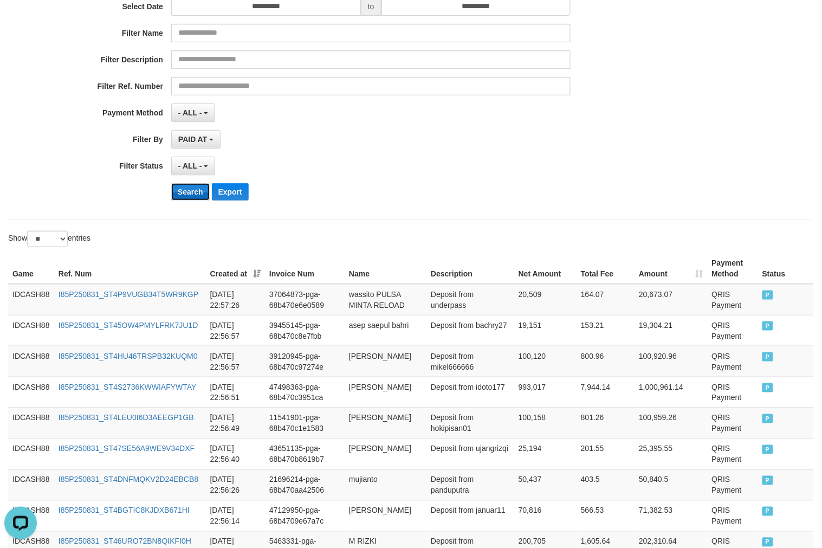
click at [195, 190] on button "Search" at bounding box center [190, 191] width 38 height 17
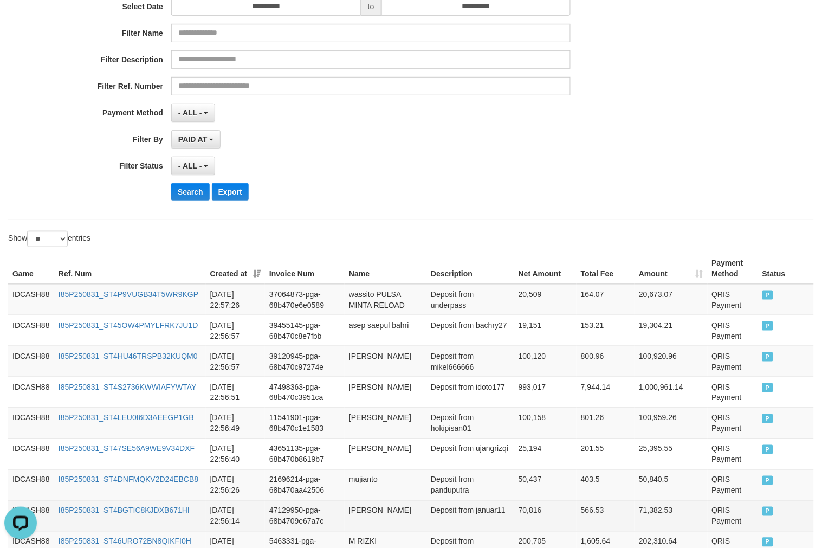
scroll to position [540, 0]
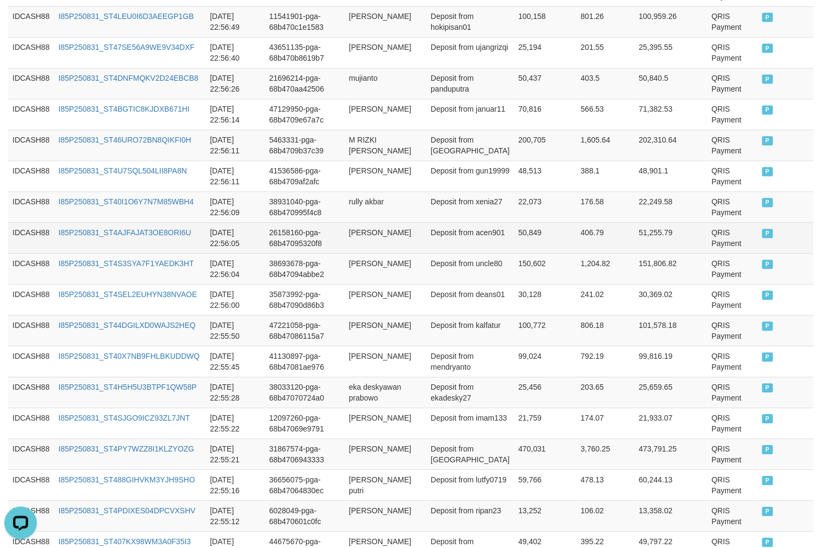
click at [714, 242] on td "QRIS Payment" at bounding box center [732, 237] width 50 height 31
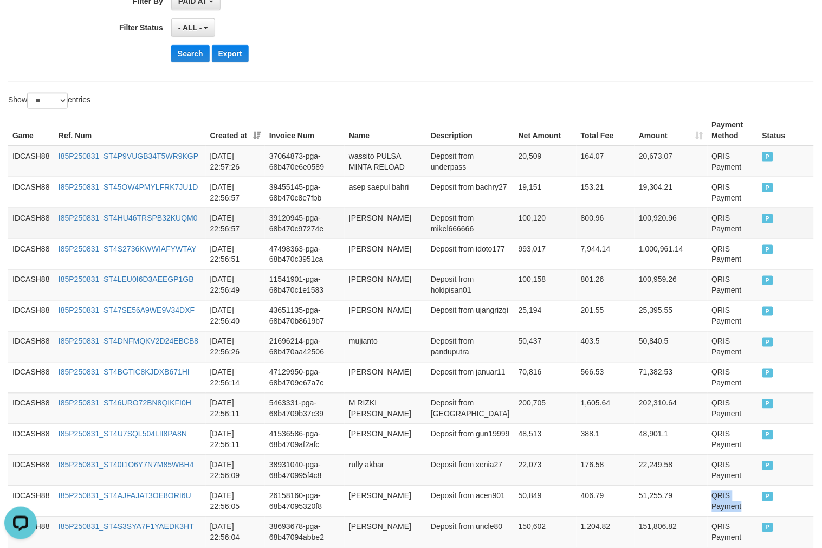
scroll to position [300, 0]
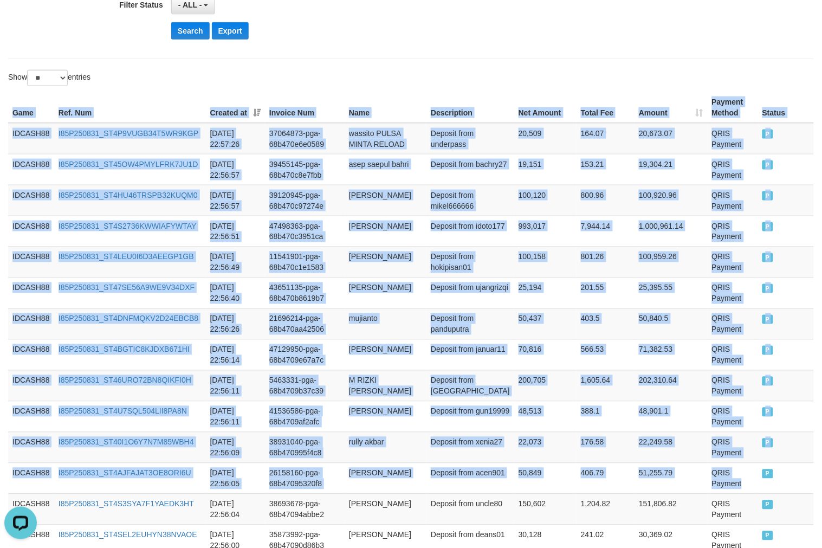
click at [14, 116] on th "Game" at bounding box center [31, 107] width 46 height 31
click at [195, 32] on button "Search" at bounding box center [190, 30] width 38 height 17
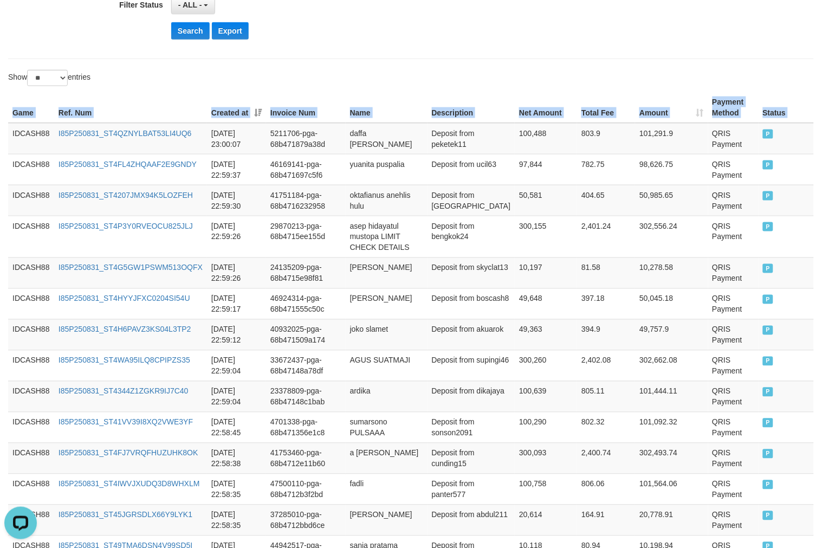
click at [415, 94] on th "Name" at bounding box center [387, 107] width 82 height 31
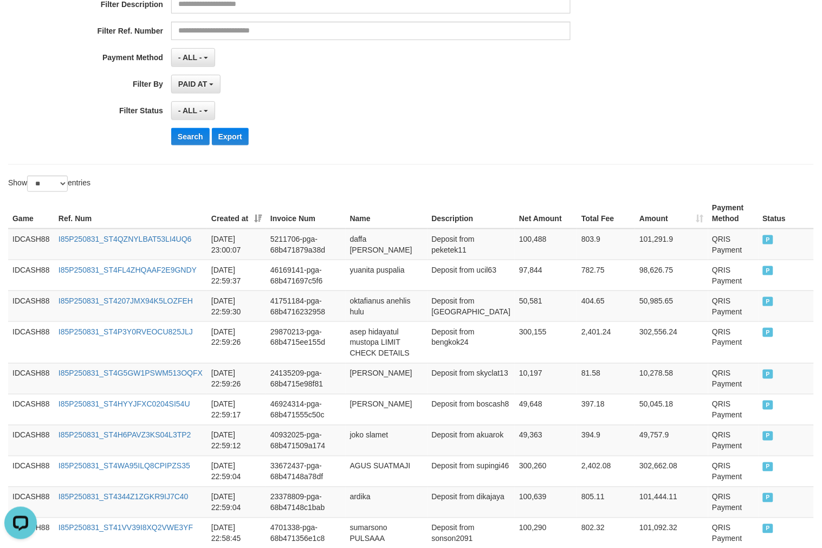
scroll to position [33, 0]
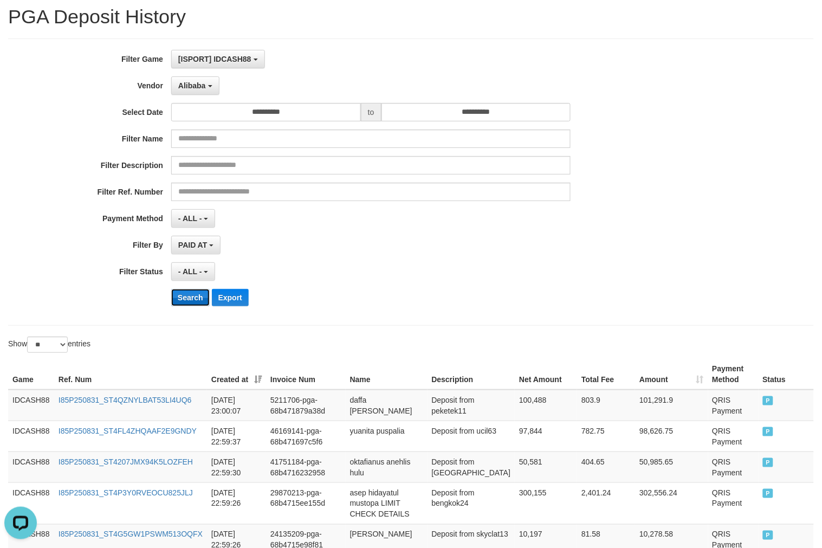
click at [193, 295] on button "Search" at bounding box center [190, 297] width 38 height 17
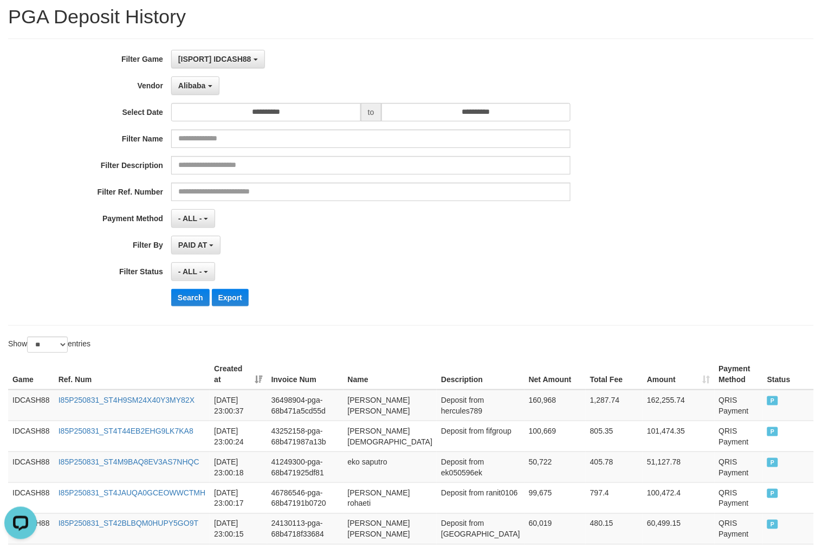
click at [549, 296] on div "Search Export" at bounding box center [427, 297] width 513 height 17
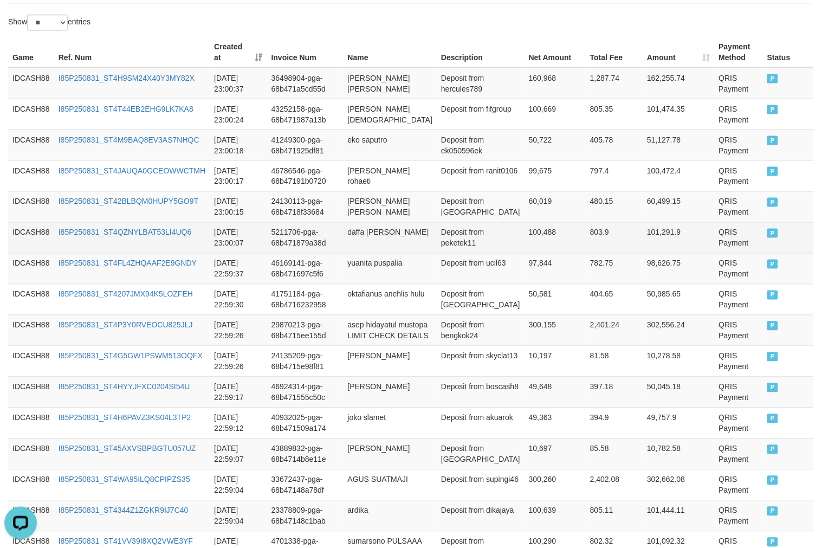
click at [714, 237] on td "QRIS Payment" at bounding box center [738, 237] width 48 height 31
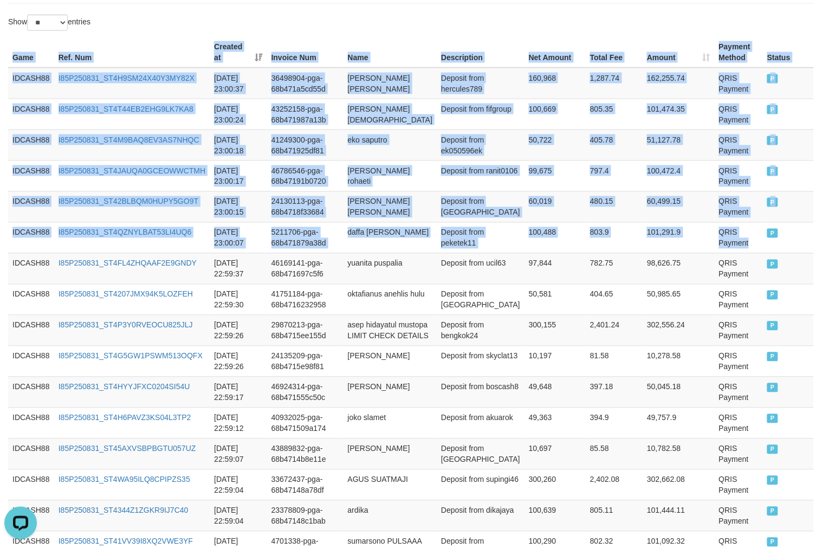
click at [16, 58] on th "Game" at bounding box center [31, 52] width 46 height 31
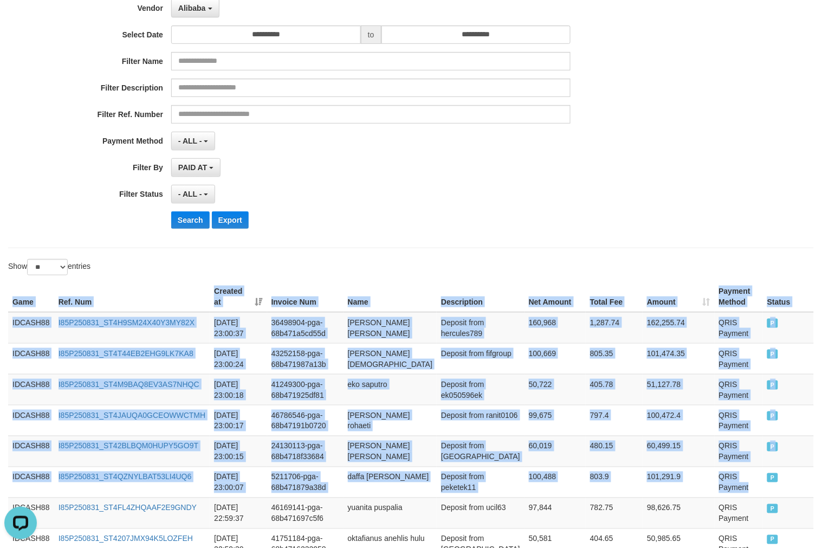
scroll to position [114, 0]
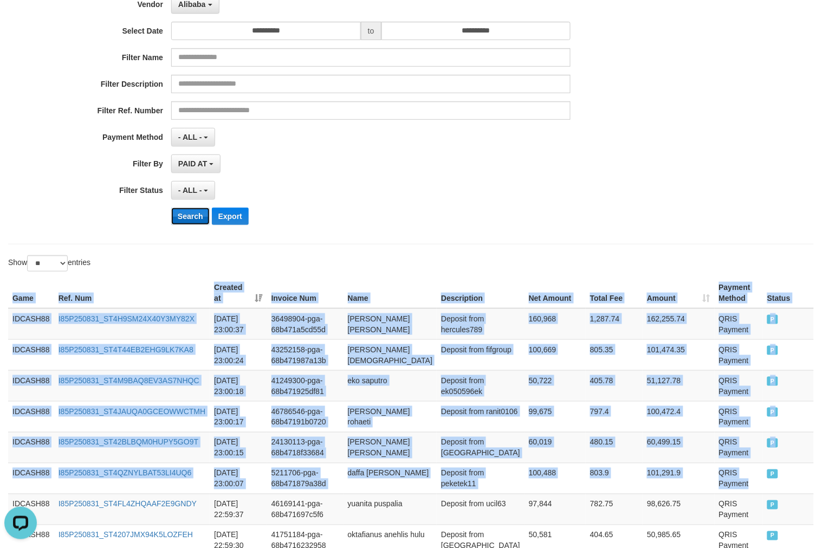
click at [192, 219] on button "Search" at bounding box center [190, 215] width 38 height 17
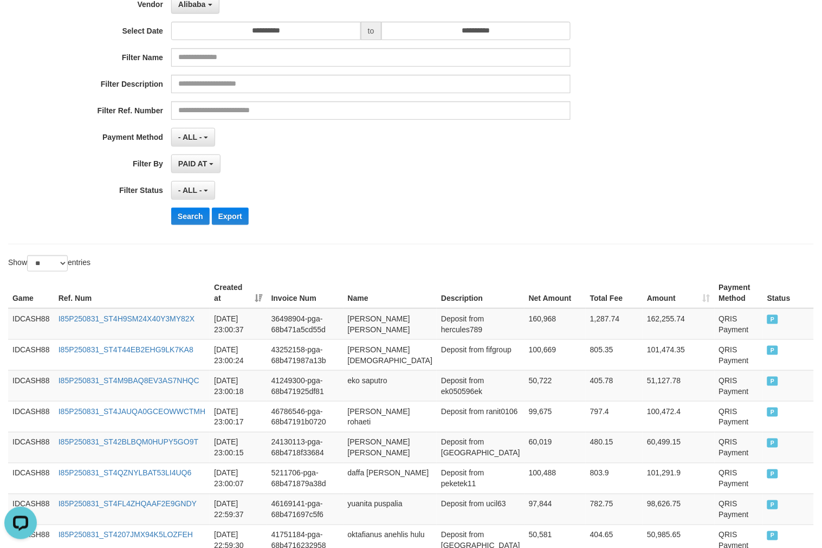
click at [532, 220] on div "Search Export" at bounding box center [427, 215] width 513 height 17
click at [505, 217] on div "Search Export" at bounding box center [427, 215] width 513 height 17
click at [187, 214] on button "Search" at bounding box center [190, 215] width 38 height 17
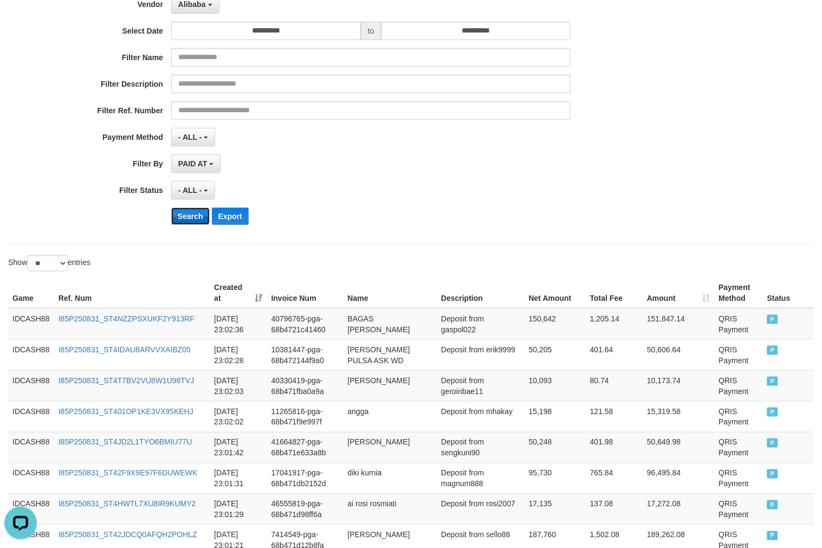
click at [181, 214] on button "Search" at bounding box center [190, 215] width 38 height 17
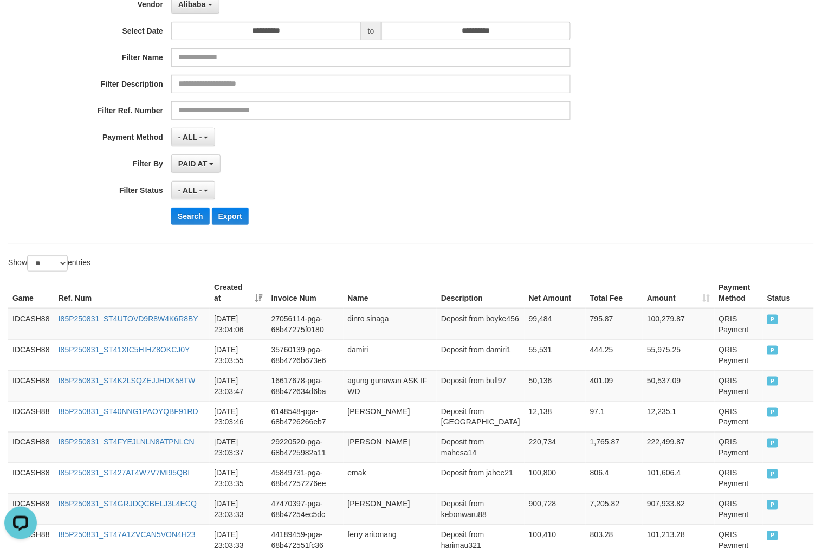
click at [466, 225] on div "**********" at bounding box center [342, 101] width 685 height 264
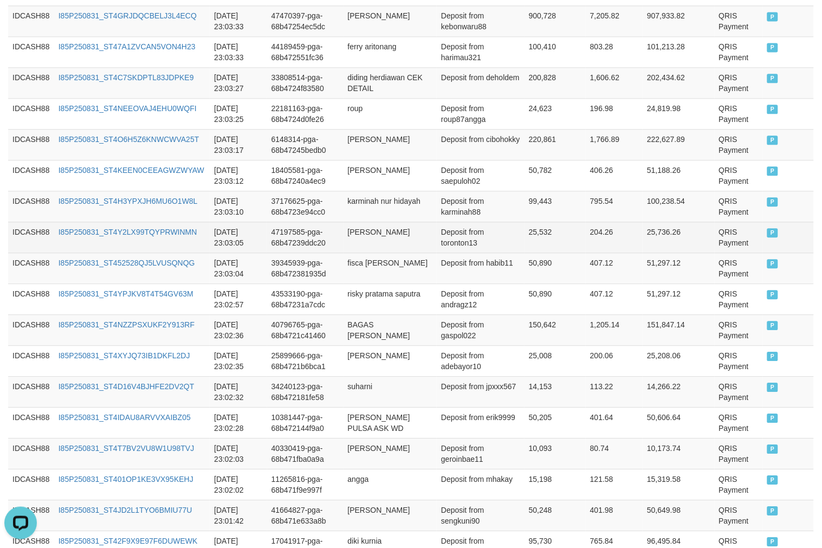
click at [724, 238] on td "QRIS Payment" at bounding box center [738, 237] width 48 height 31
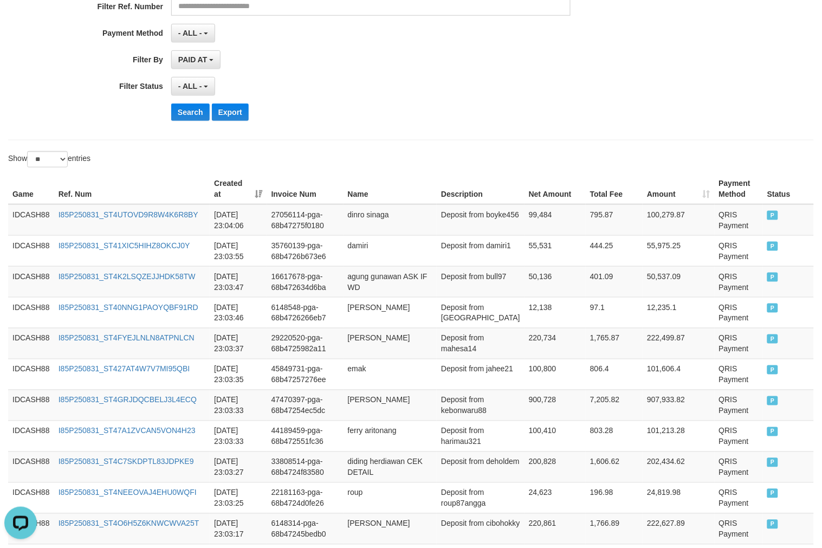
scroll to position [201, 0]
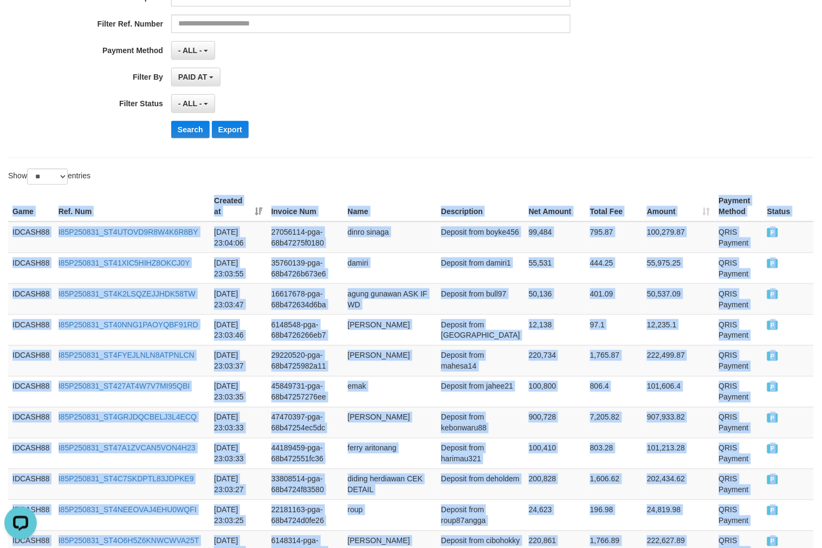
click at [17, 210] on th "Game" at bounding box center [31, 206] width 46 height 31
click at [184, 129] on button "Search" at bounding box center [190, 129] width 38 height 17
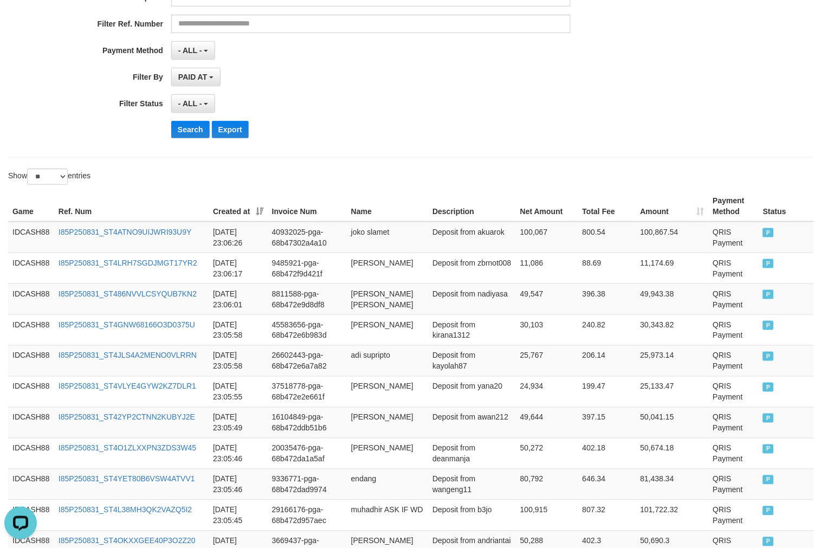
drag, startPoint x: 630, startPoint y: 139, endPoint x: 623, endPoint y: 140, distance: 7.7
click at [623, 140] on div "**********" at bounding box center [342, 14] width 685 height 264
